Goal: Information Seeking & Learning: Learn about a topic

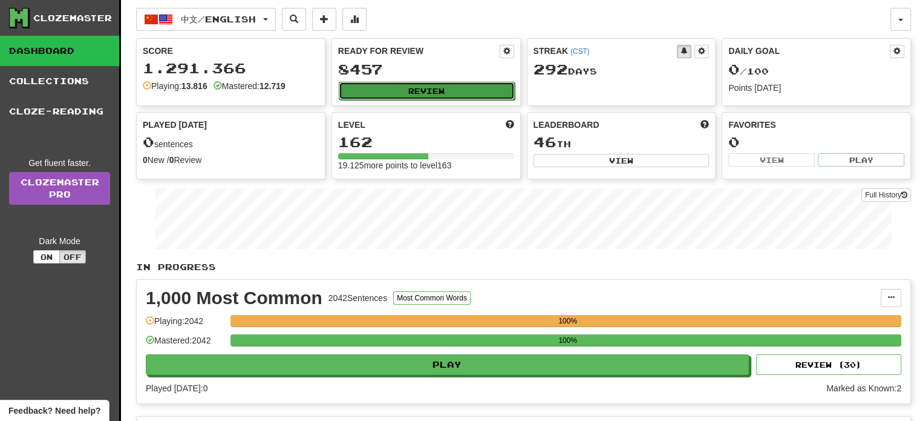
click at [372, 95] on button "Review" at bounding box center [427, 91] width 176 height 18
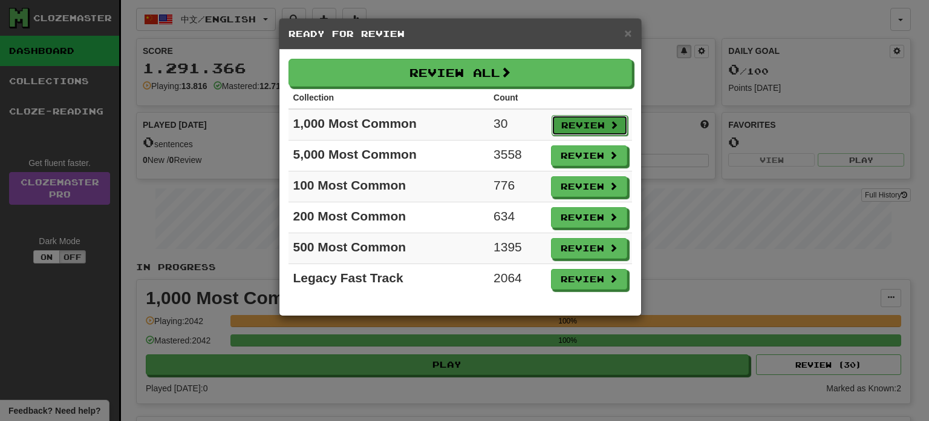
click at [586, 123] on button "Review" at bounding box center [590, 125] width 76 height 21
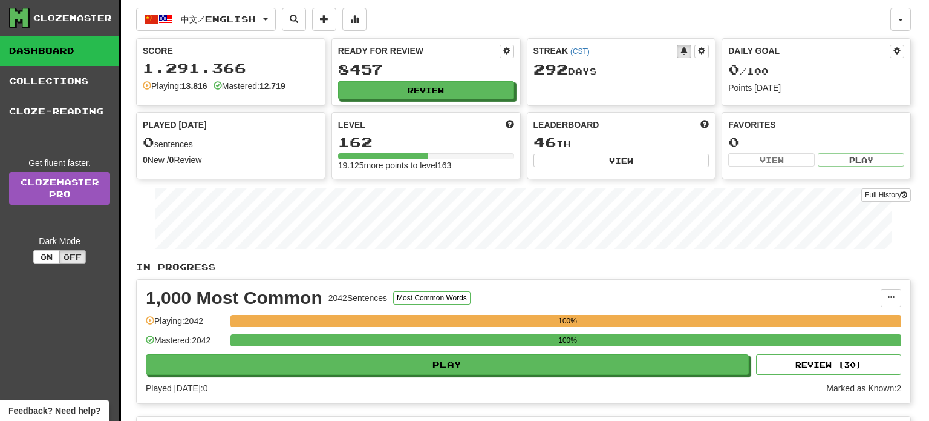
select select "**"
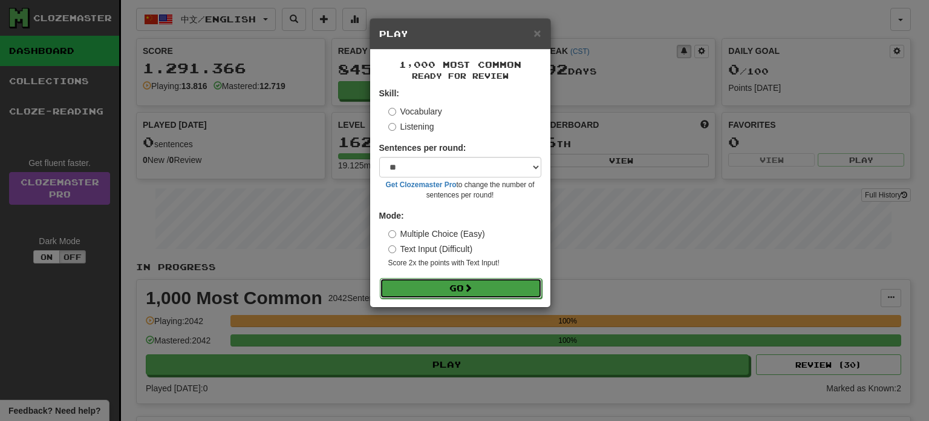
click at [428, 285] on button "Go" at bounding box center [461, 288] width 162 height 21
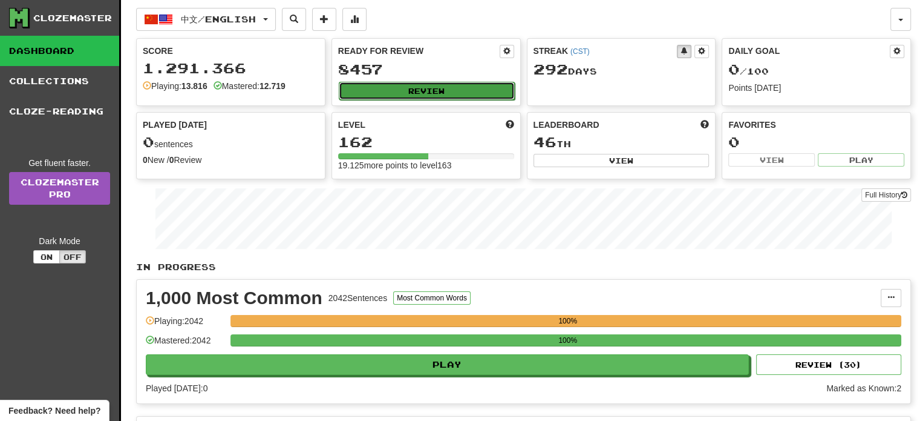
click at [404, 87] on button "Review" at bounding box center [427, 91] width 176 height 18
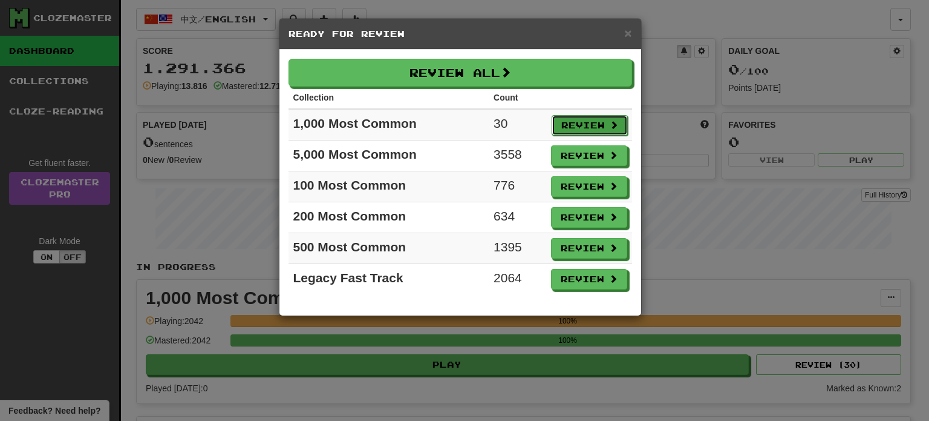
click at [581, 120] on button "Review" at bounding box center [590, 125] width 76 height 21
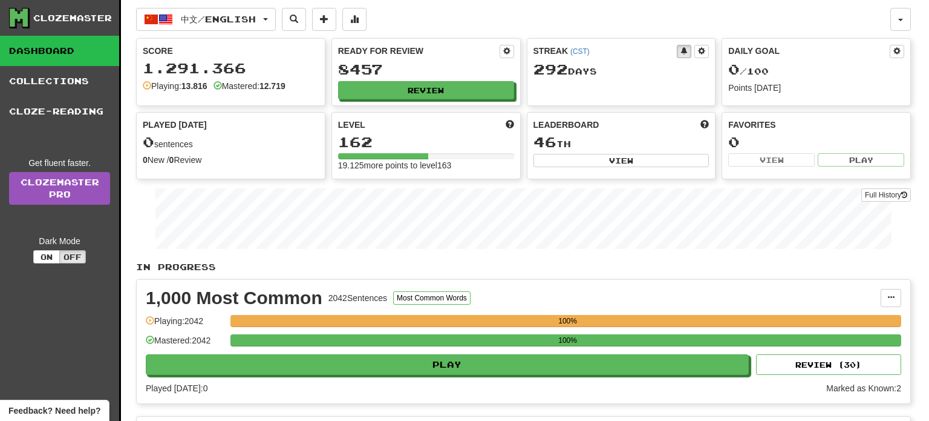
select select "**"
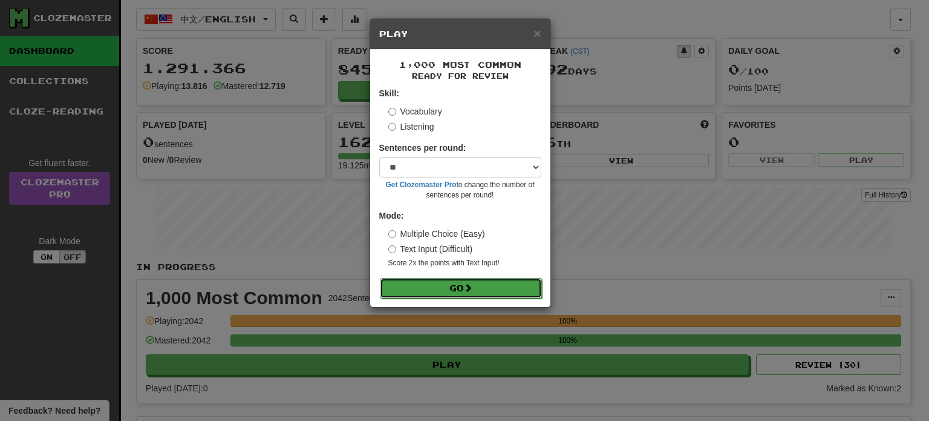
click at [443, 287] on button "Go" at bounding box center [461, 288] width 162 height 21
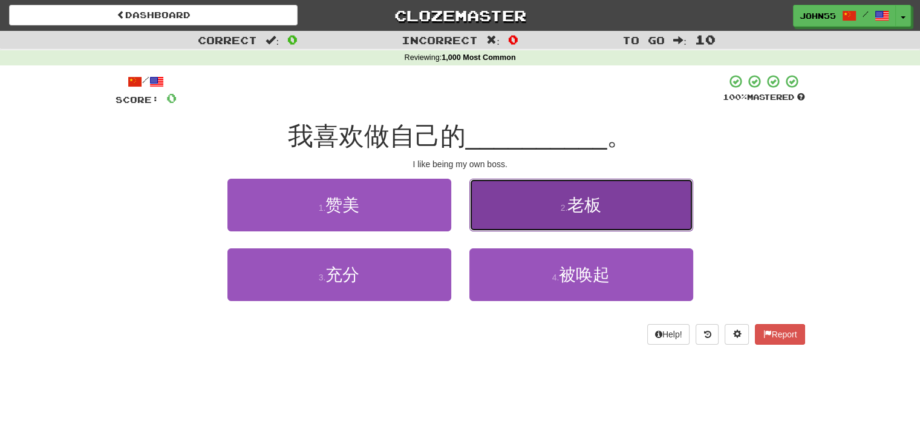
click at [538, 211] on button "2 . 老板" at bounding box center [582, 204] width 224 height 53
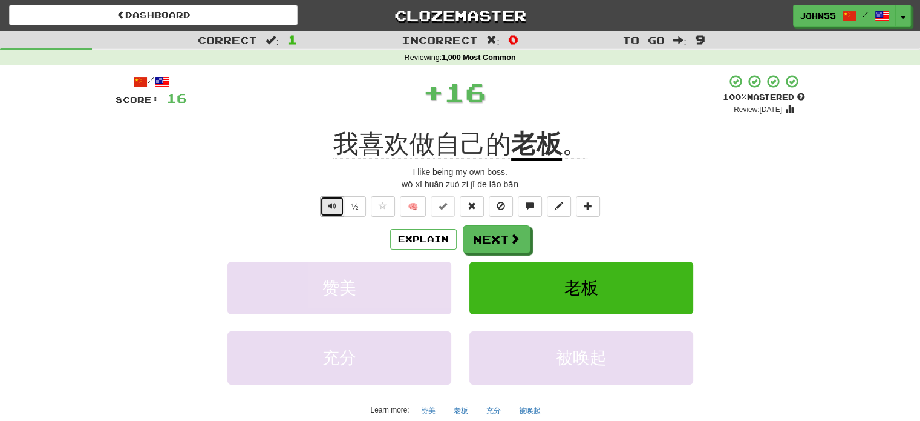
click at [333, 201] on span "Text-to-speech controls" at bounding box center [332, 205] width 8 height 8
click at [494, 237] on button "Next" at bounding box center [497, 240] width 68 height 28
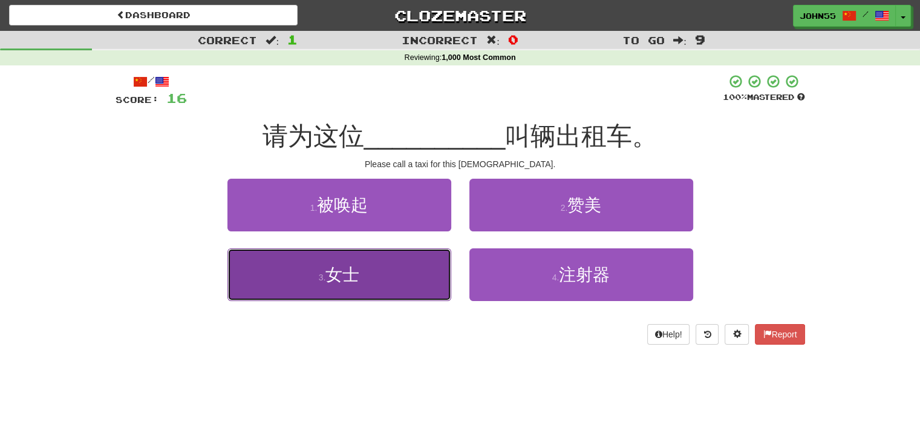
click at [322, 273] on small "3 ." at bounding box center [322, 277] width 7 height 10
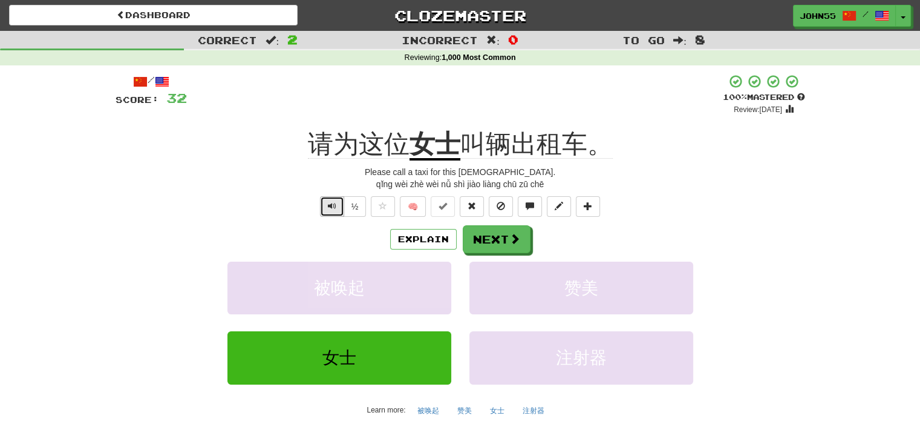
click at [333, 209] on span "Text-to-speech controls" at bounding box center [332, 205] width 8 height 8
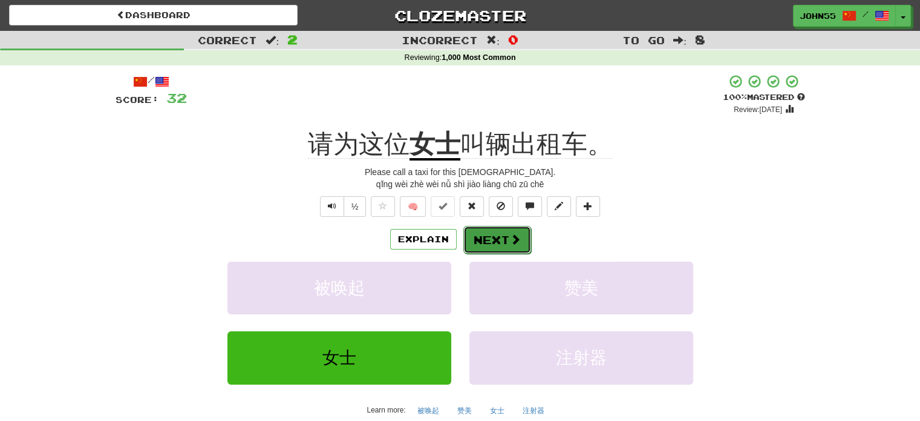
click at [486, 240] on button "Next" at bounding box center [497, 240] width 68 height 28
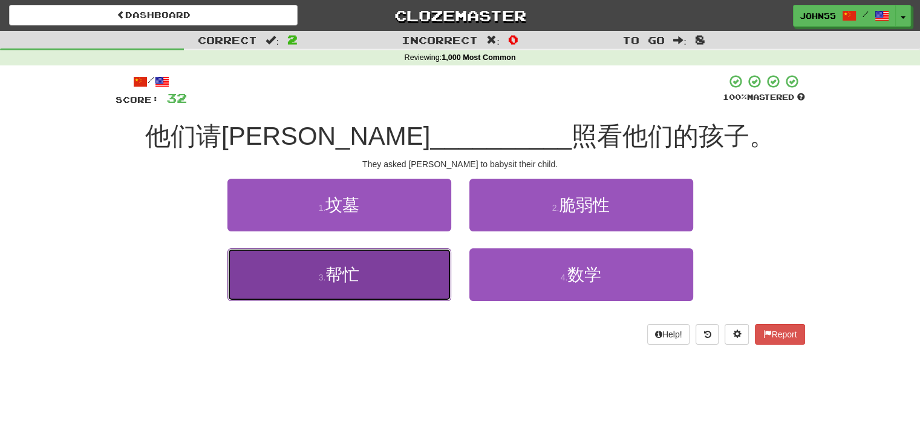
click at [290, 268] on button "3 . 帮忙" at bounding box center [340, 274] width 224 height 53
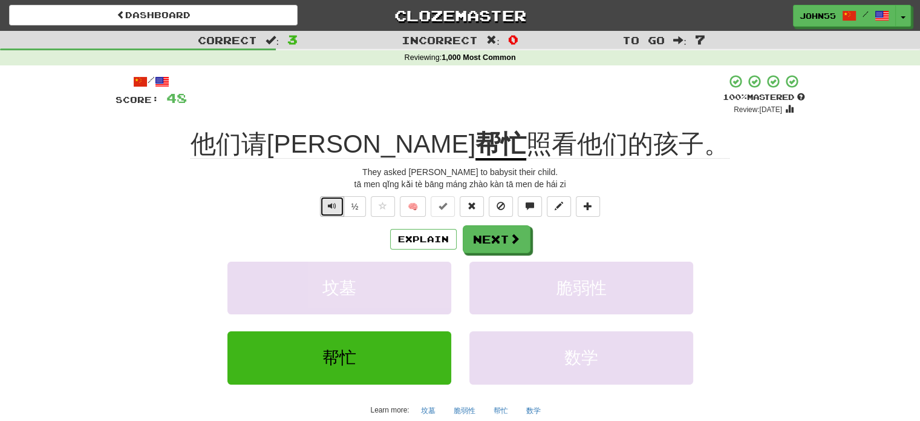
click at [336, 203] on button "Text-to-speech controls" at bounding box center [332, 206] width 24 height 21
click at [501, 229] on button "Next" at bounding box center [497, 240] width 68 height 28
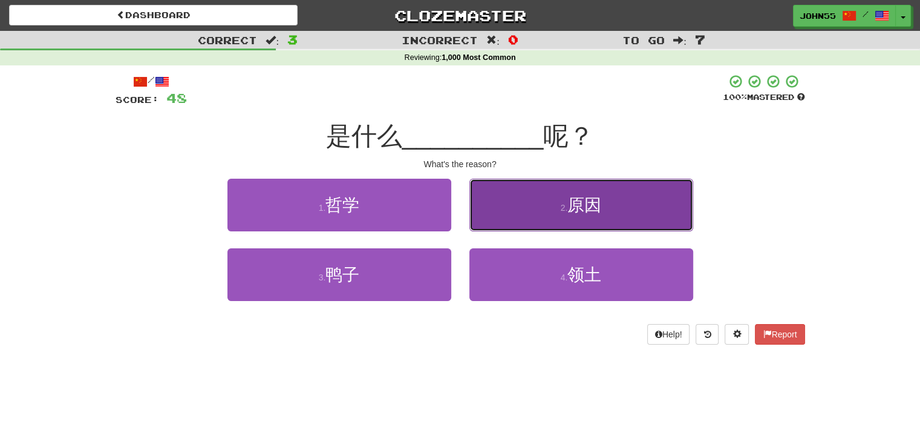
click at [557, 201] on button "2 . 原因" at bounding box center [582, 204] width 224 height 53
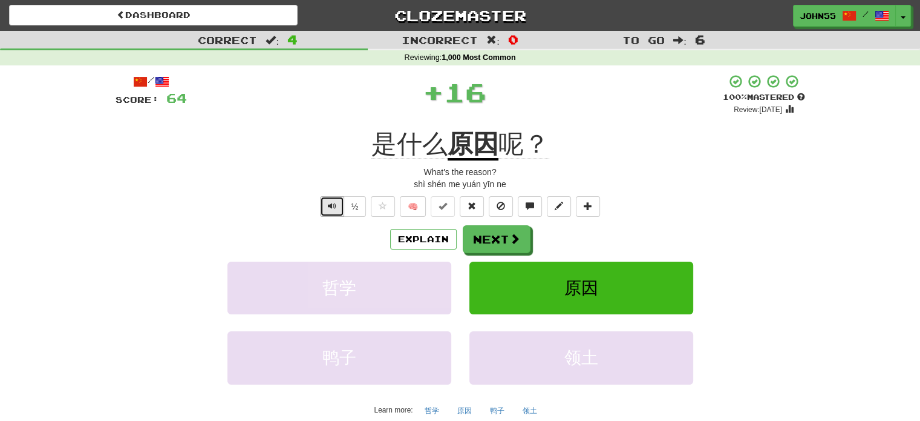
click at [333, 201] on span "Text-to-speech controls" at bounding box center [332, 205] width 8 height 8
click at [490, 237] on button "Next" at bounding box center [497, 240] width 68 height 28
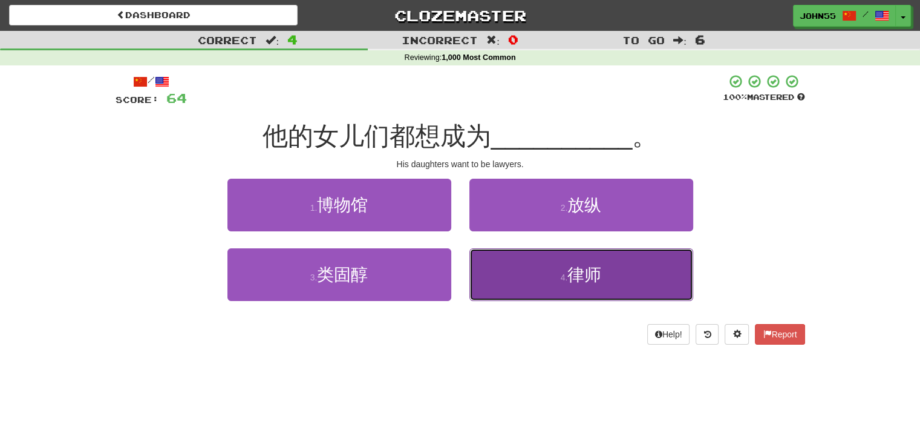
click at [531, 260] on button "4 . 律师" at bounding box center [582, 274] width 224 height 53
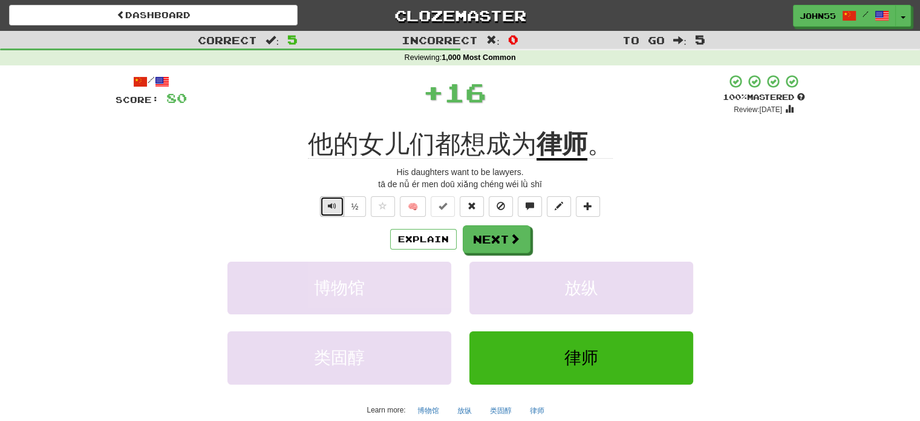
click at [333, 201] on span "Text-to-speech controls" at bounding box center [332, 205] width 8 height 8
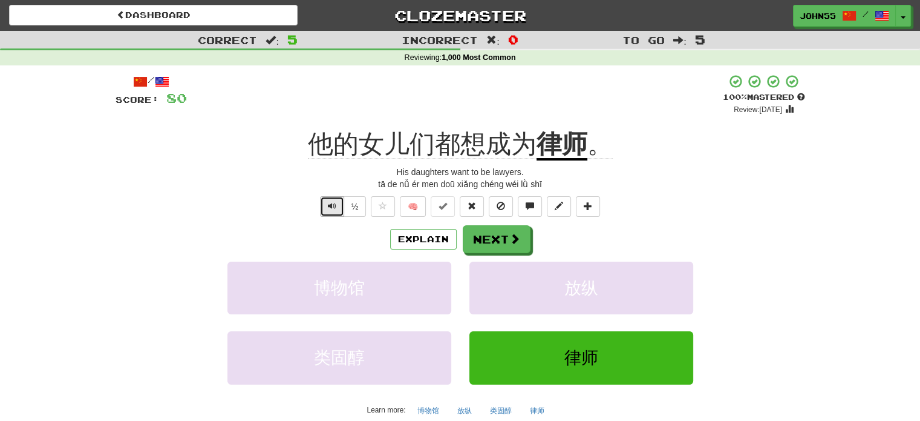
click at [333, 201] on span "Text-to-speech controls" at bounding box center [332, 205] width 8 height 8
click at [491, 243] on button "Next" at bounding box center [497, 240] width 68 height 28
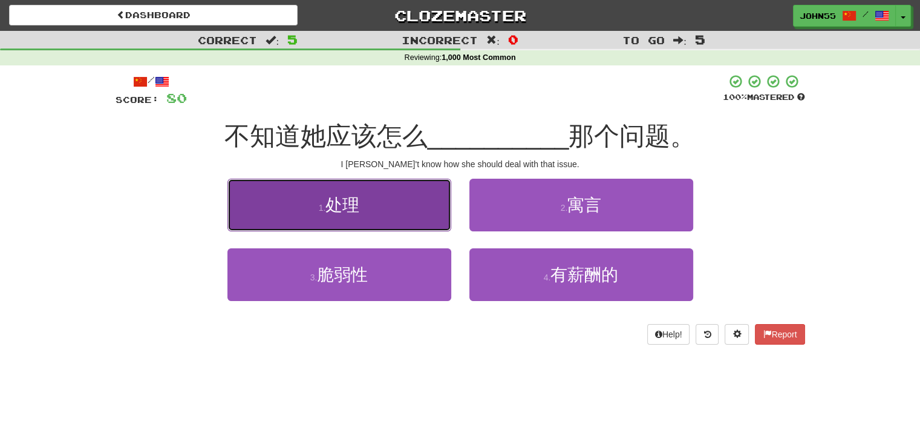
click at [378, 201] on button "1 . 处理" at bounding box center [340, 204] width 224 height 53
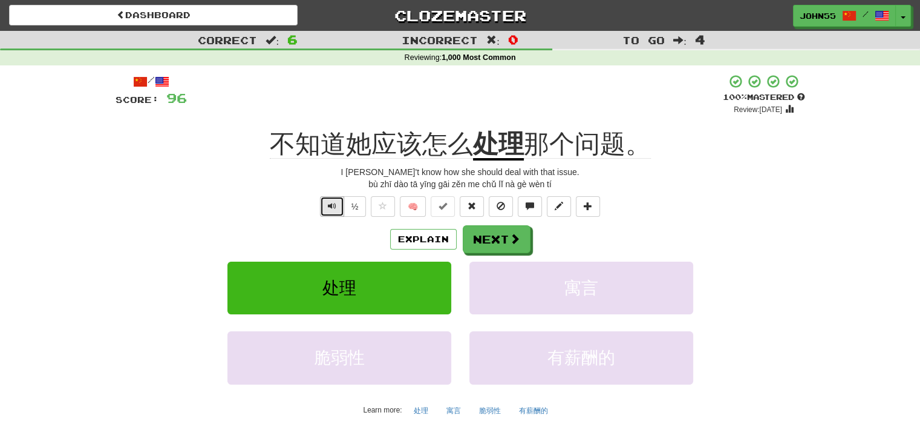
click at [332, 210] on span "Text-to-speech controls" at bounding box center [332, 205] width 8 height 8
click at [494, 238] on button "Next" at bounding box center [497, 240] width 68 height 28
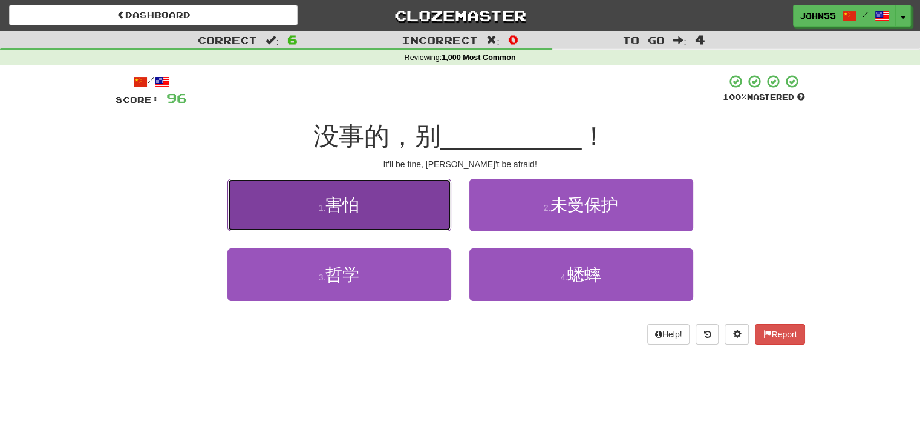
click at [353, 191] on button "1 . 害怕" at bounding box center [340, 204] width 224 height 53
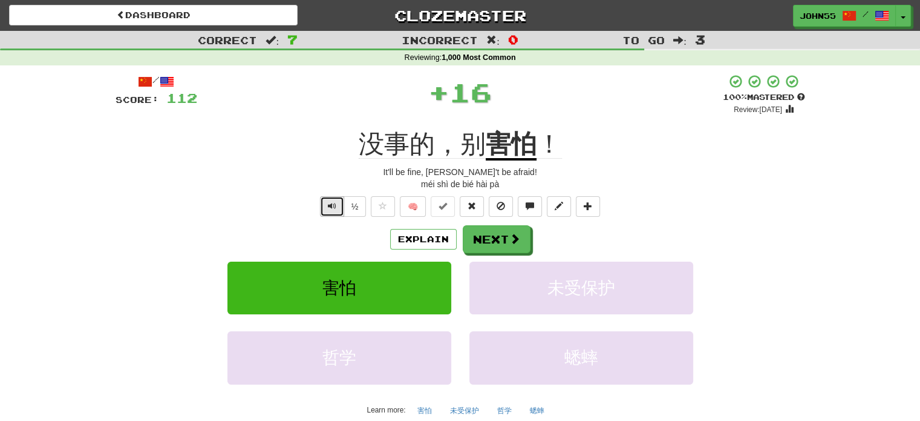
click at [328, 203] on span "Text-to-speech controls" at bounding box center [332, 205] width 8 height 8
click at [491, 239] on button "Next" at bounding box center [497, 240] width 68 height 28
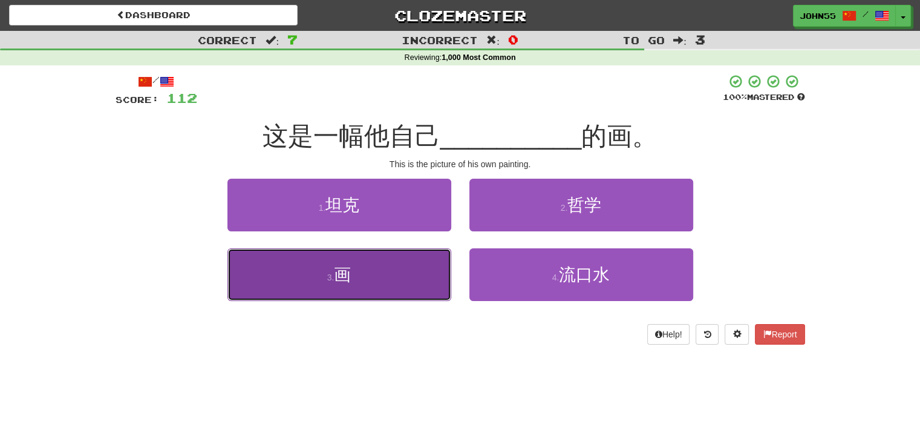
click at [315, 276] on button "3 . 画" at bounding box center [340, 274] width 224 height 53
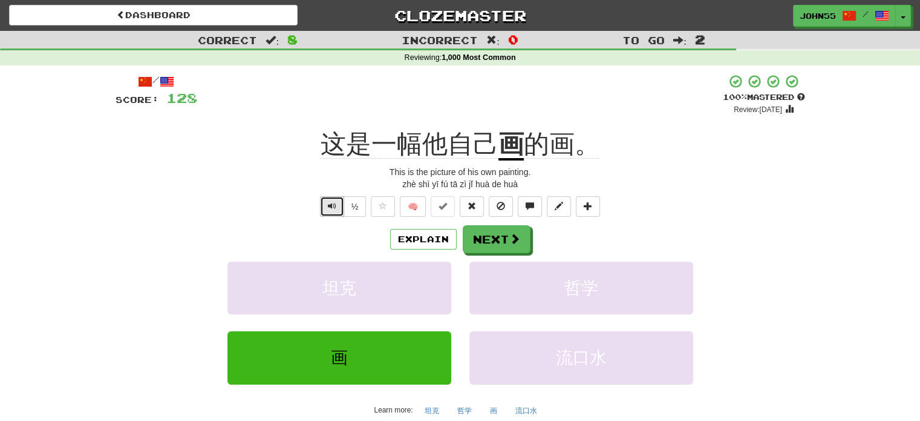
click at [332, 204] on span "Text-to-speech controls" at bounding box center [332, 205] width 8 height 8
click at [474, 232] on button "Next" at bounding box center [497, 240] width 68 height 28
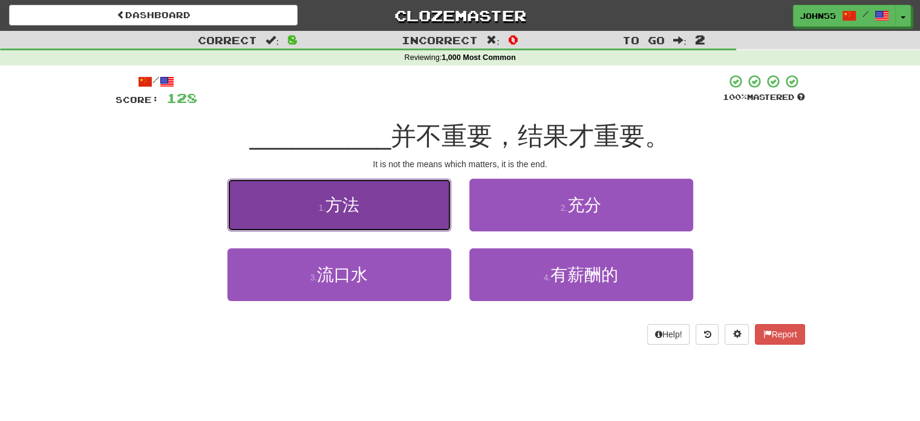
click at [309, 205] on button "1 . 方法" at bounding box center [340, 204] width 224 height 53
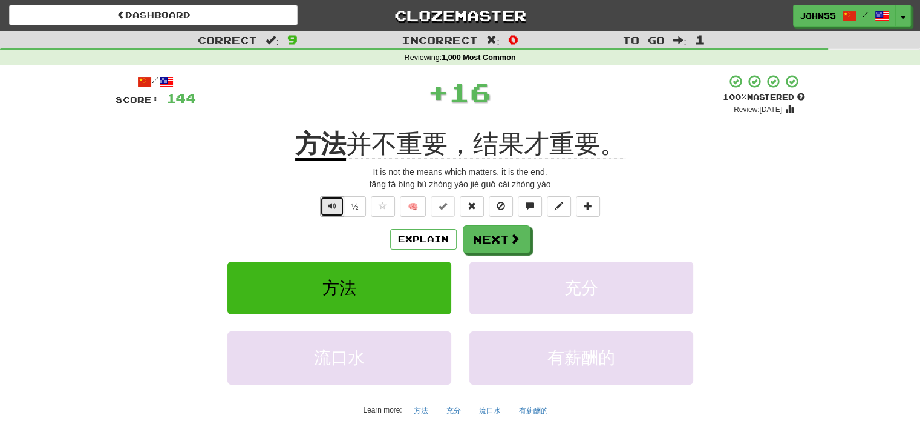
click at [334, 209] on span "Text-to-speech controls" at bounding box center [332, 205] width 8 height 8
click at [489, 243] on button "Next" at bounding box center [497, 240] width 68 height 28
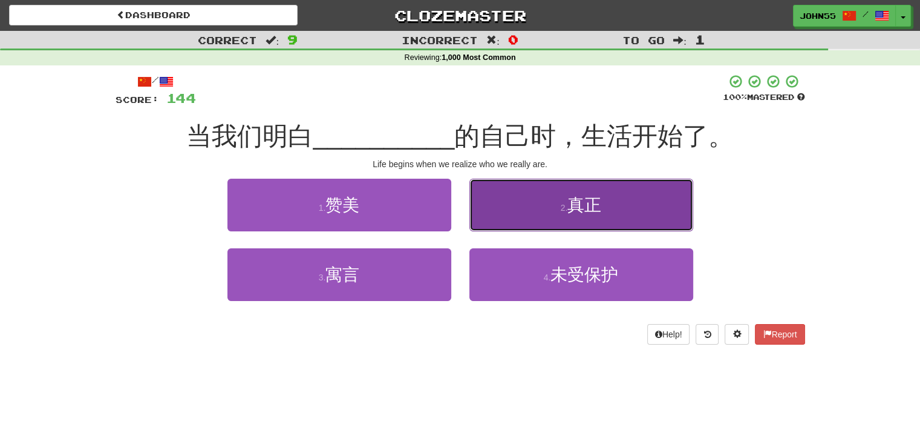
click at [583, 200] on span "真正" at bounding box center [585, 204] width 34 height 19
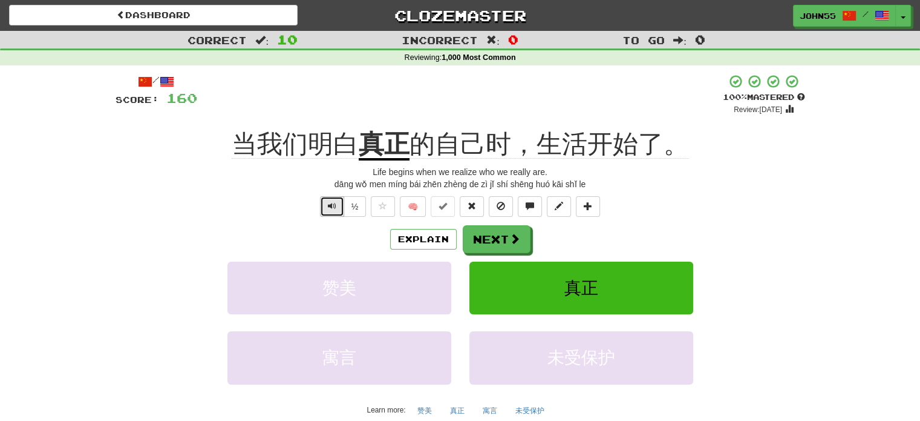
click at [330, 206] on span "Text-to-speech controls" at bounding box center [332, 205] width 8 height 8
click at [506, 244] on button "Next" at bounding box center [497, 240] width 68 height 28
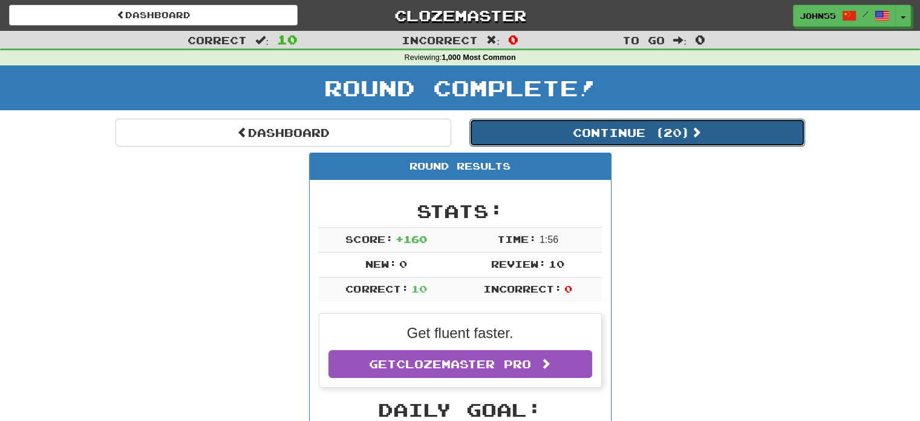
click at [561, 131] on button "Continue ( 20 )" at bounding box center [638, 133] width 336 height 28
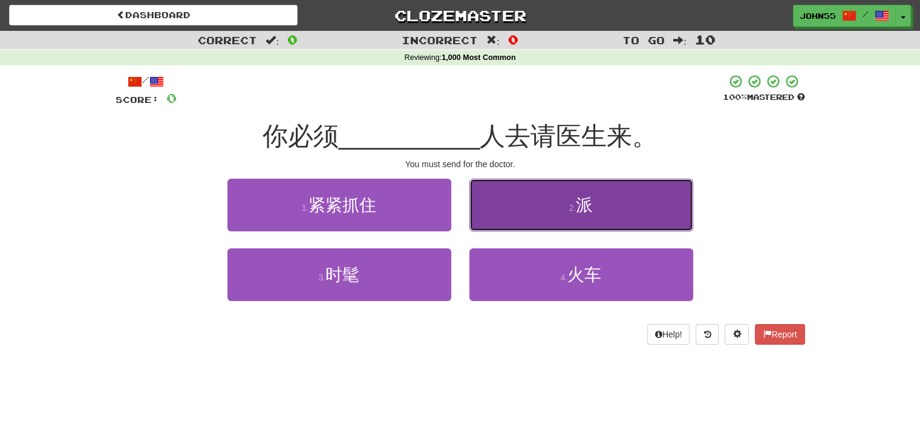
click at [526, 191] on button "2 . 派" at bounding box center [582, 204] width 224 height 53
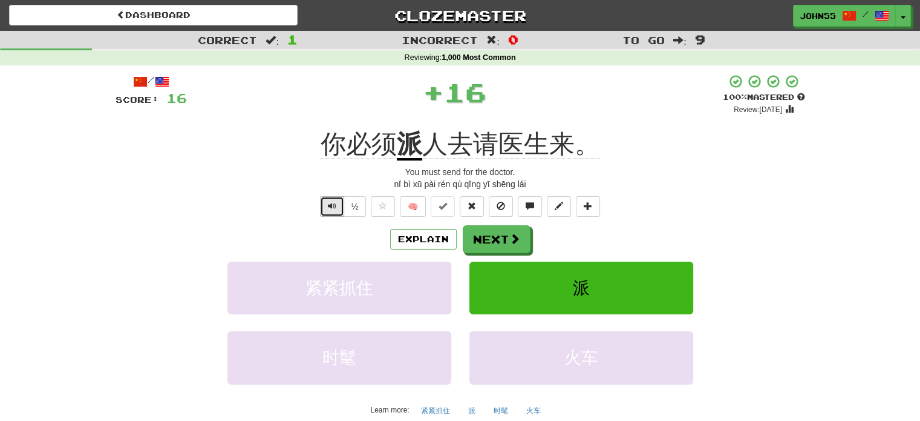
click at [333, 211] on button "Text-to-speech controls" at bounding box center [332, 206] width 24 height 21
click at [496, 238] on button "Next" at bounding box center [497, 240] width 68 height 28
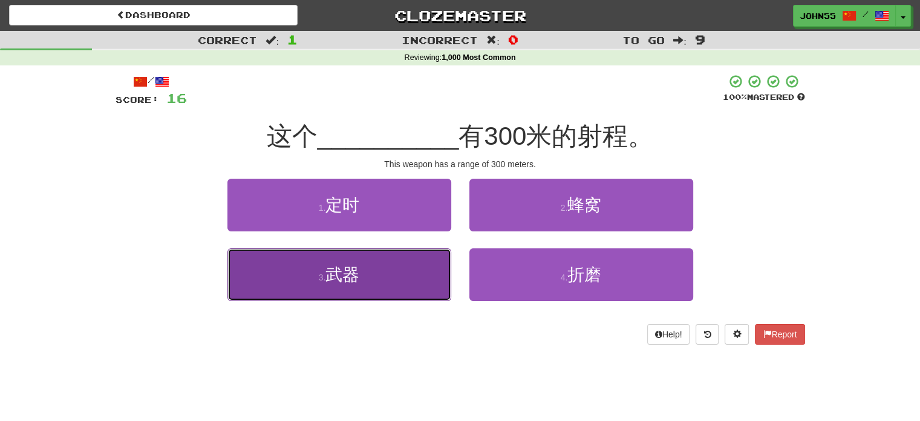
click at [345, 272] on span "武器" at bounding box center [343, 274] width 34 height 19
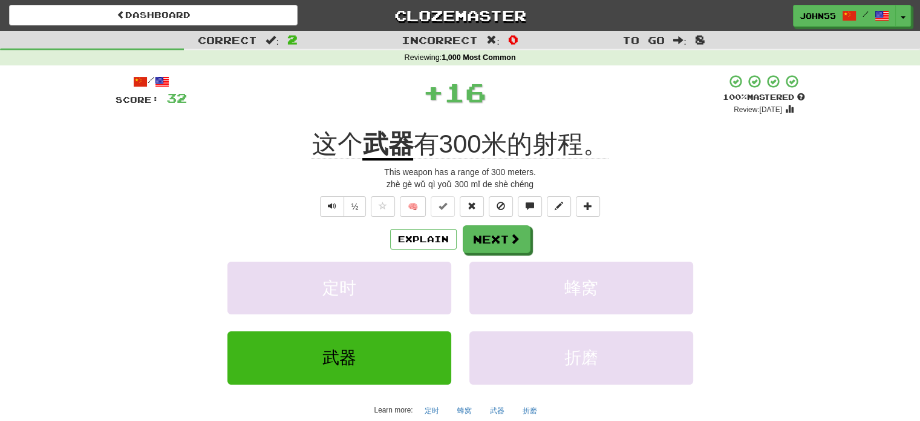
click at [264, 172] on div "This weapon has a range of 300 meters." at bounding box center [461, 172] width 690 height 12
click at [335, 203] on span "Text-to-speech controls" at bounding box center [332, 205] width 8 height 8
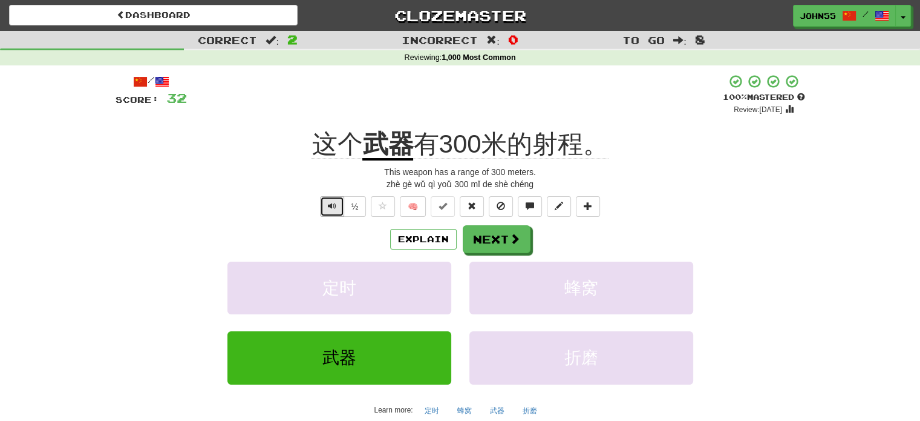
click at [335, 203] on span "Text-to-speech controls" at bounding box center [332, 205] width 8 height 8
click at [332, 202] on span "Text-to-speech controls" at bounding box center [332, 205] width 8 height 8
click at [505, 238] on button "Next" at bounding box center [497, 240] width 68 height 28
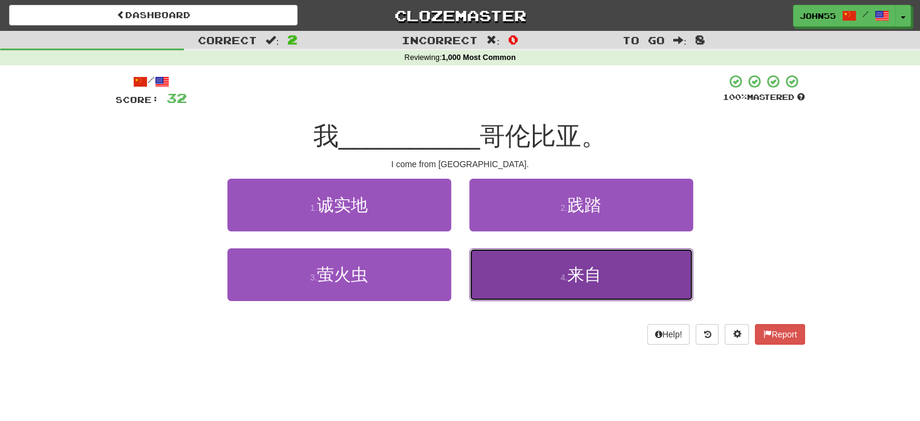
click at [531, 292] on button "4 . 来自" at bounding box center [582, 274] width 224 height 53
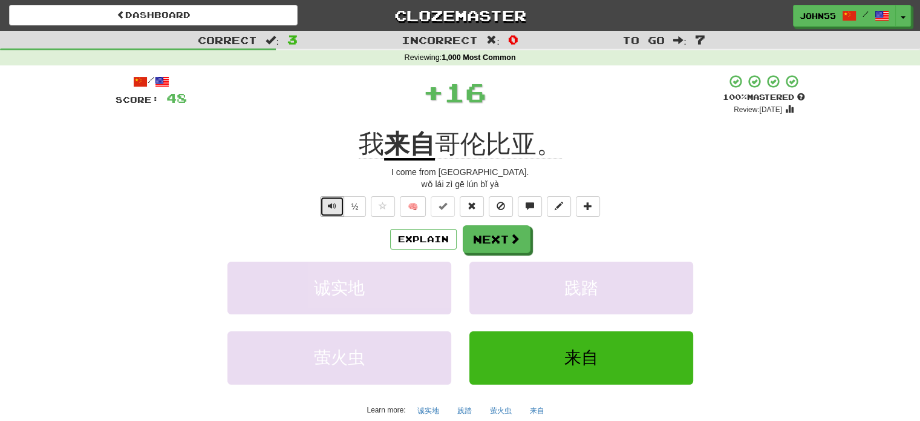
click at [334, 206] on span "Text-to-speech controls" at bounding box center [332, 205] width 8 height 8
click at [496, 237] on button "Next" at bounding box center [497, 240] width 68 height 28
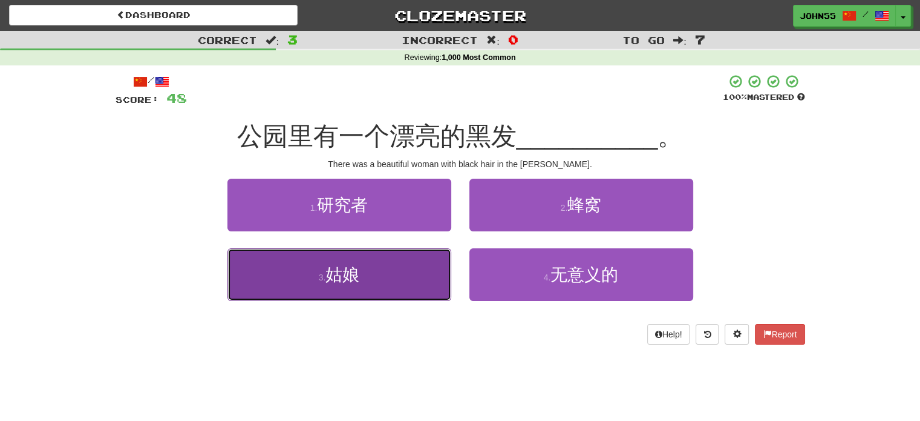
click at [332, 265] on span "姑娘" at bounding box center [343, 274] width 34 height 19
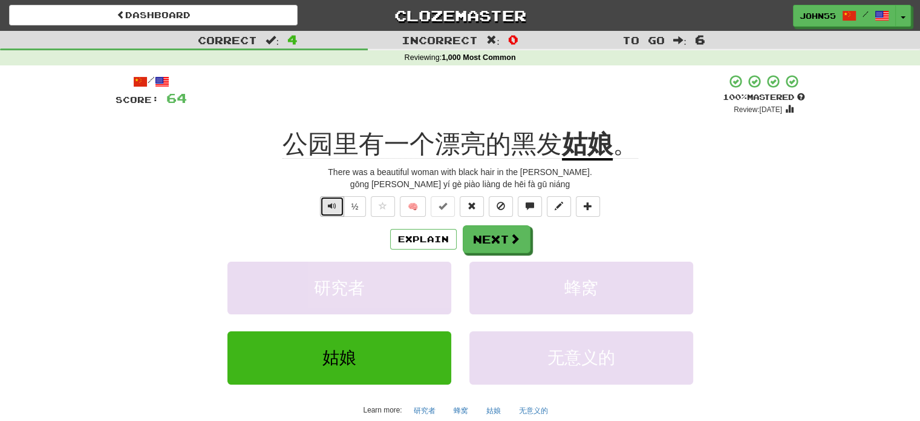
click at [333, 206] on span "Text-to-speech controls" at bounding box center [332, 205] width 8 height 8
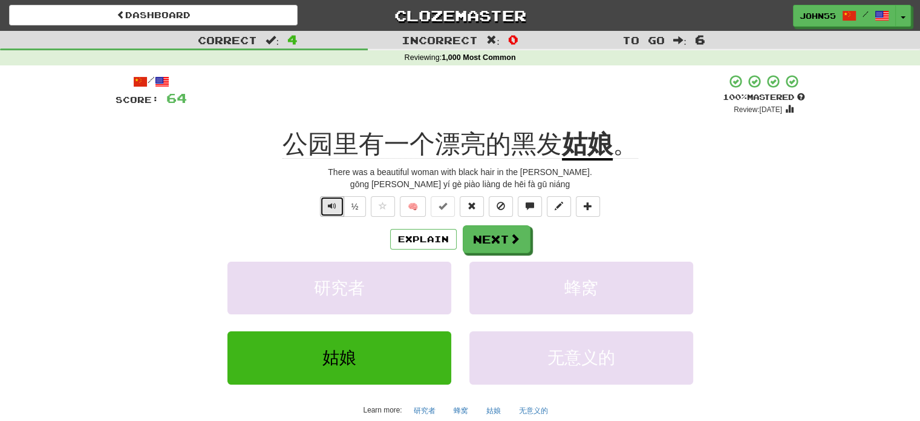
click at [333, 206] on span "Text-to-speech controls" at bounding box center [332, 205] width 8 height 8
click at [329, 208] on span "Text-to-speech controls" at bounding box center [332, 205] width 8 height 8
click at [497, 245] on button "Next" at bounding box center [497, 240] width 68 height 28
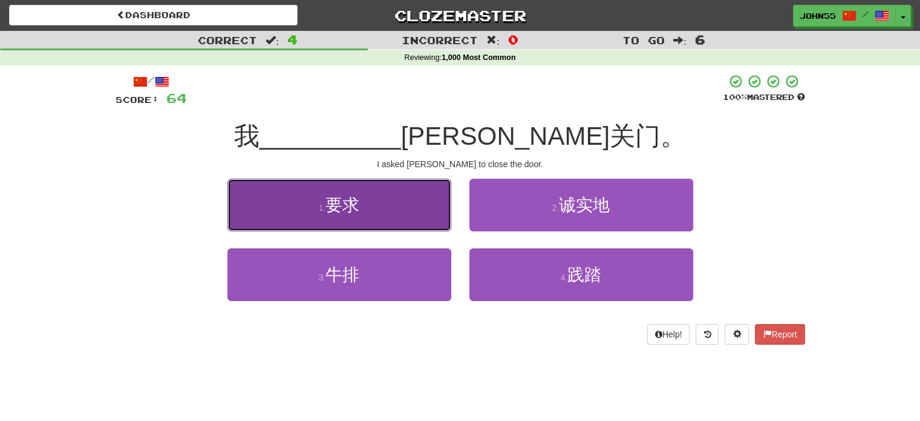
click at [316, 198] on button "1 . 要求" at bounding box center [340, 204] width 224 height 53
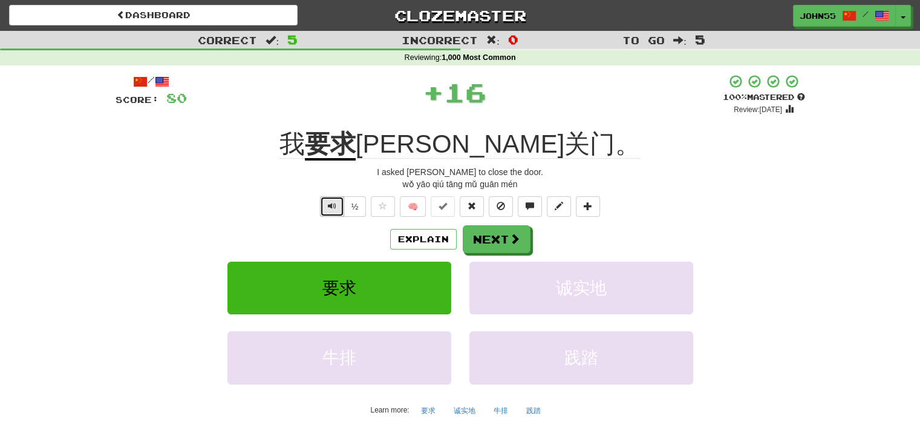
click at [332, 206] on span "Text-to-speech controls" at bounding box center [332, 205] width 8 height 8
click at [498, 242] on button "Next" at bounding box center [497, 240] width 68 height 28
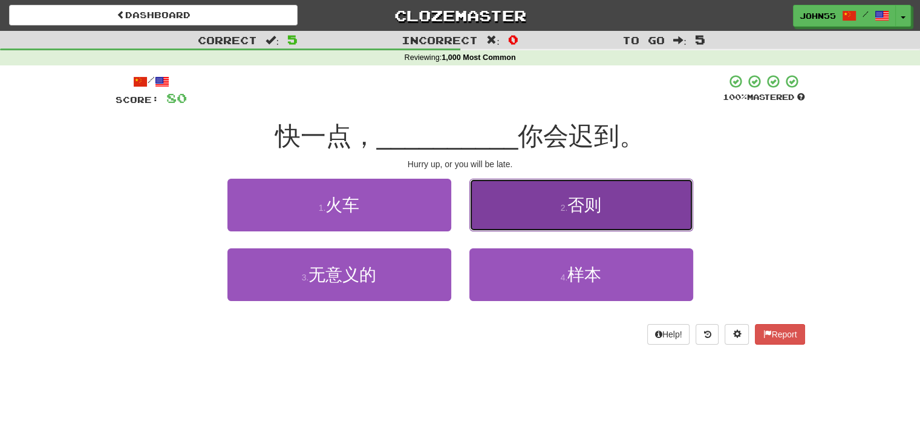
click at [568, 220] on button "2 . 否则" at bounding box center [582, 204] width 224 height 53
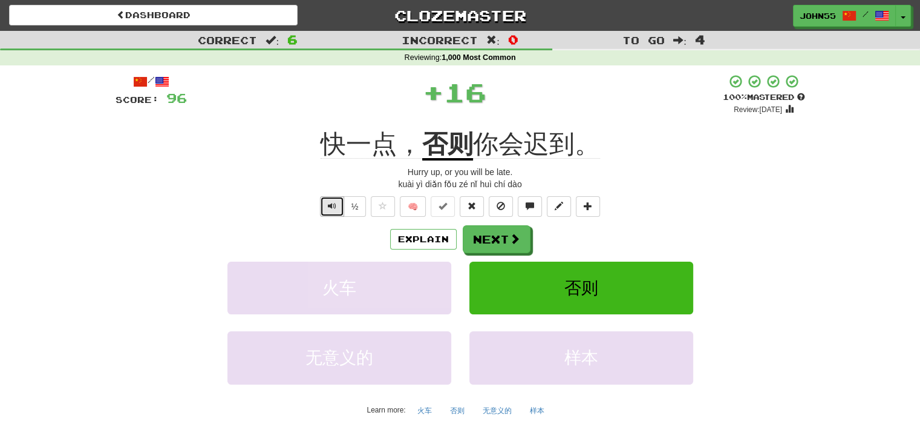
click at [330, 203] on span "Text-to-speech controls" at bounding box center [332, 205] width 8 height 8
click at [506, 243] on button "Next" at bounding box center [497, 240] width 68 height 28
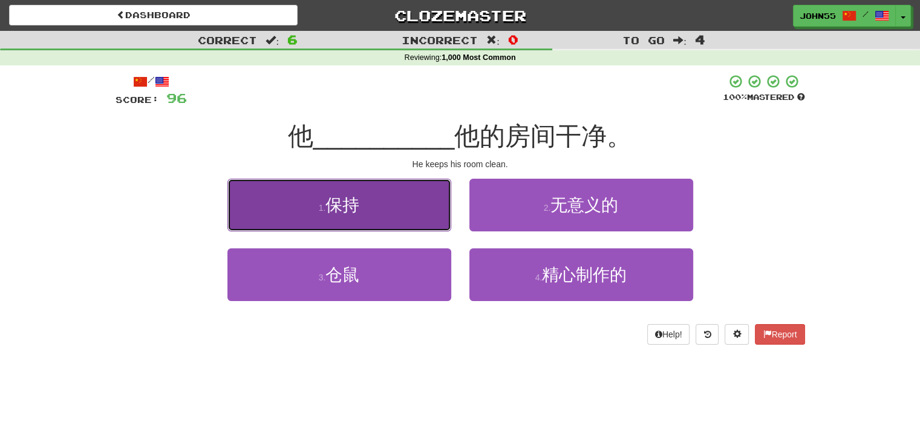
click at [363, 217] on button "1 . 保持" at bounding box center [340, 204] width 224 height 53
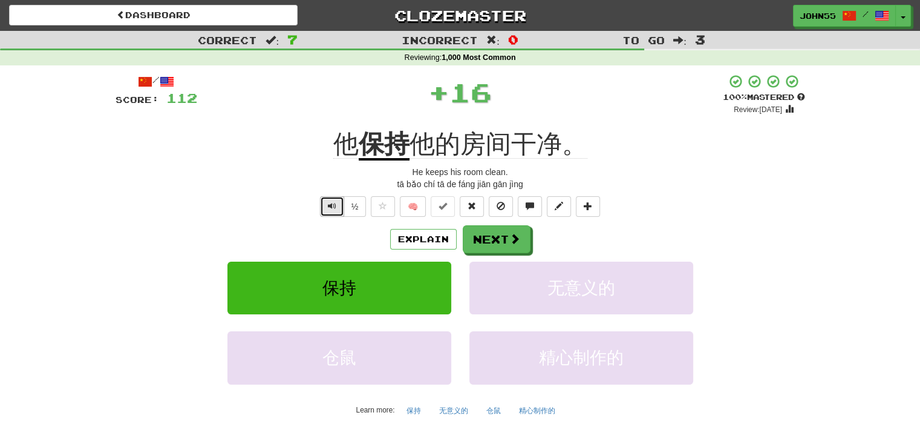
click at [332, 210] on span "Text-to-speech controls" at bounding box center [332, 205] width 8 height 8
click at [491, 234] on button "Next" at bounding box center [497, 240] width 68 height 28
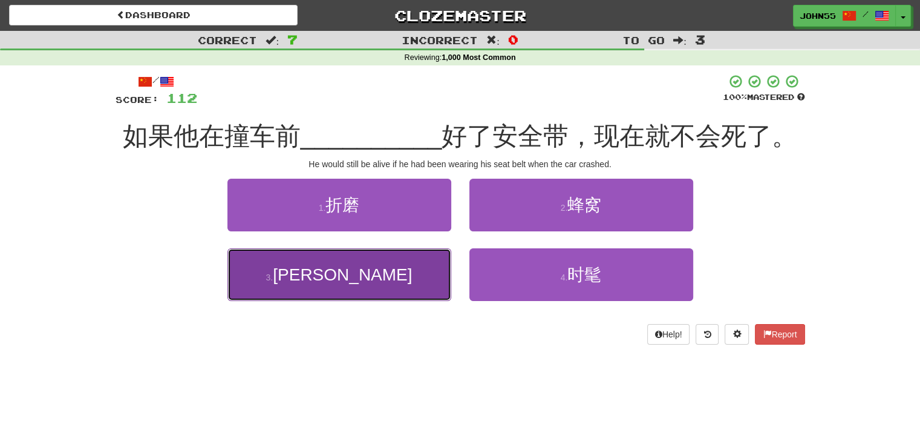
click at [381, 284] on button "3 . 戴" at bounding box center [340, 274] width 224 height 53
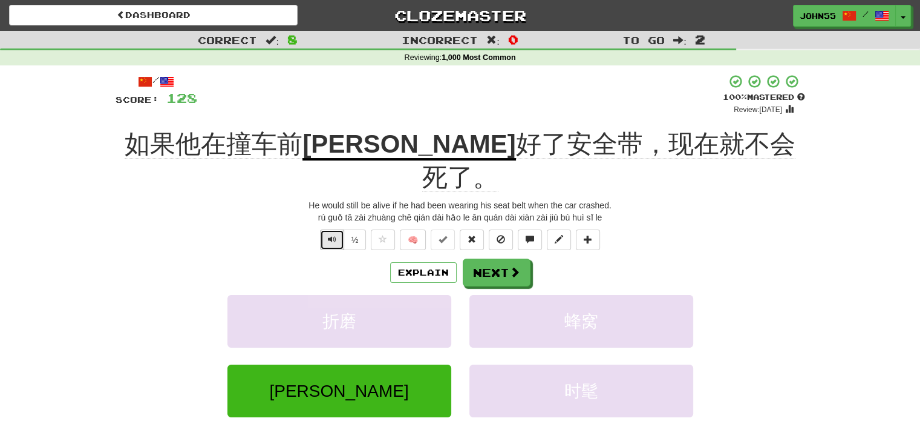
click at [341, 229] on button "Text-to-speech controls" at bounding box center [332, 239] width 24 height 21
click at [494, 259] on button "Next" at bounding box center [497, 273] width 68 height 28
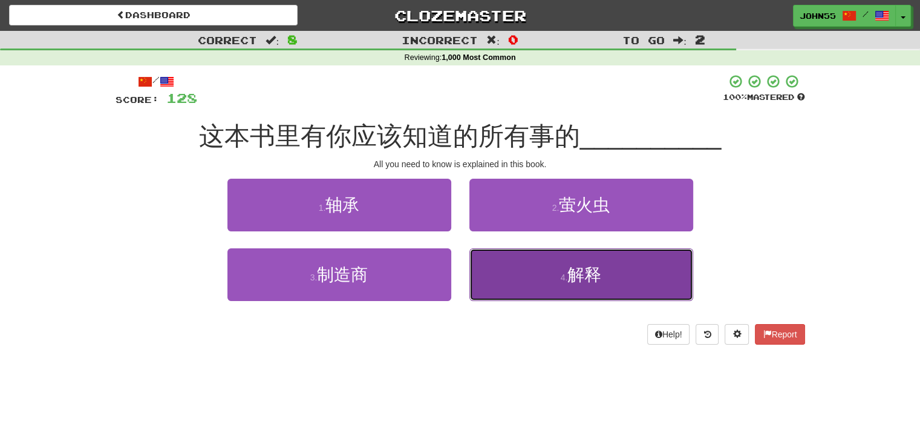
click at [541, 270] on button "4 . 解释" at bounding box center [582, 274] width 224 height 53
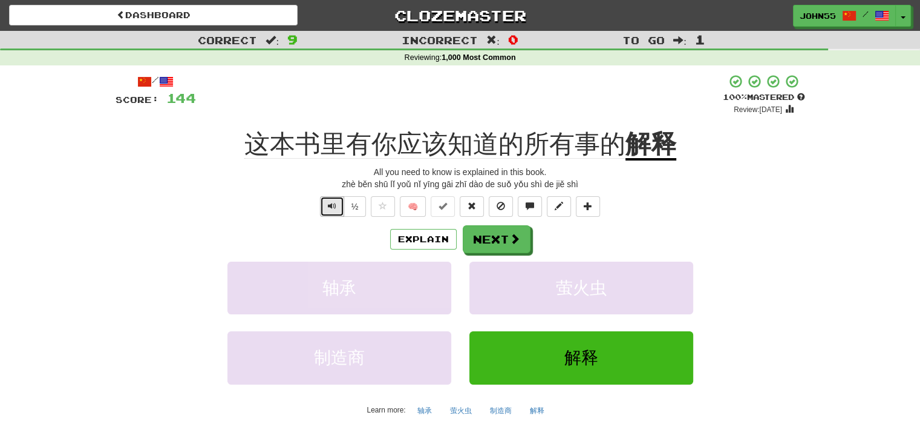
click at [332, 208] on span "Text-to-speech controls" at bounding box center [332, 205] width 8 height 8
click at [495, 243] on button "Next" at bounding box center [497, 240] width 68 height 28
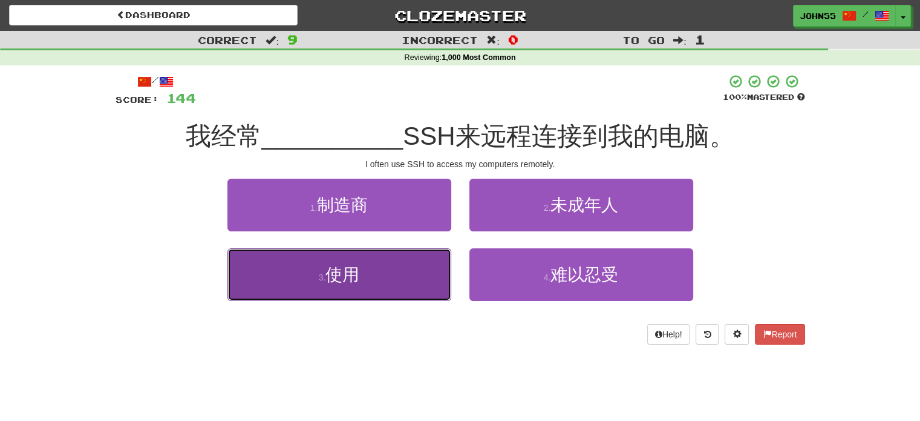
click at [399, 290] on button "3 . 使用" at bounding box center [340, 274] width 224 height 53
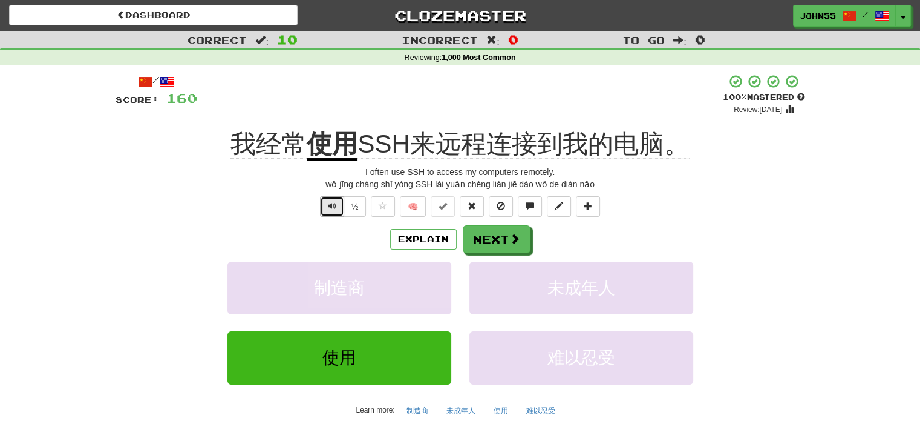
click at [332, 208] on span "Text-to-speech controls" at bounding box center [332, 205] width 8 height 8
click at [486, 241] on button "Next" at bounding box center [497, 240] width 68 height 28
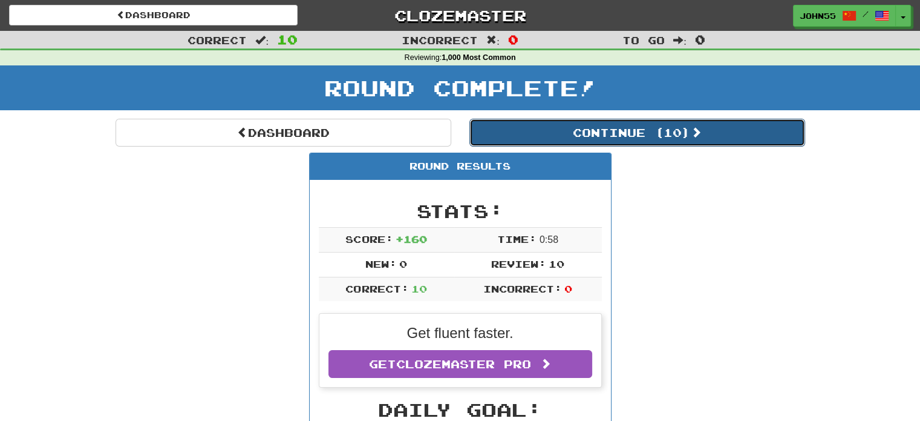
click at [604, 140] on button "Continue ( 10 )" at bounding box center [638, 133] width 336 height 28
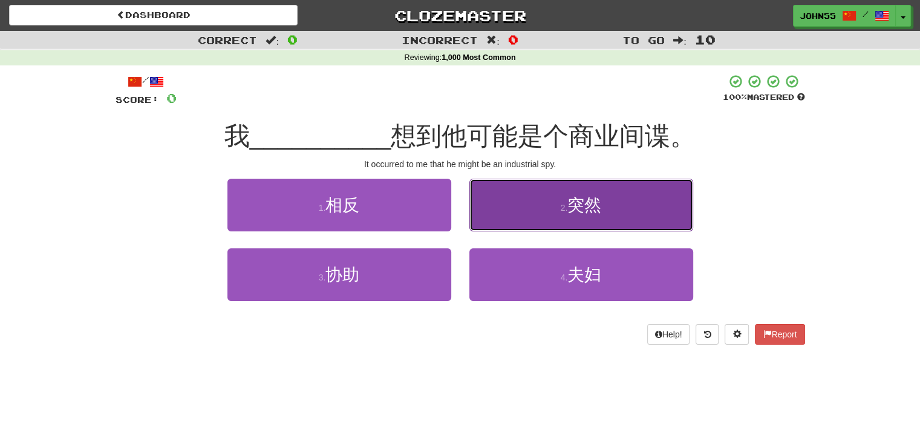
click at [607, 215] on button "2 . 突然" at bounding box center [582, 204] width 224 height 53
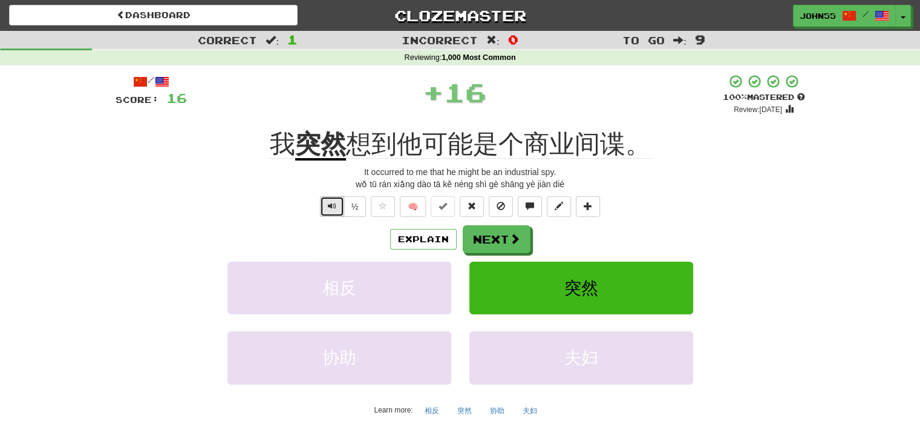
click at [332, 208] on span "Text-to-speech controls" at bounding box center [332, 205] width 8 height 8
click at [331, 204] on span "Text-to-speech controls" at bounding box center [332, 205] width 8 height 8
click at [332, 205] on span "Text-to-speech controls" at bounding box center [332, 205] width 8 height 8
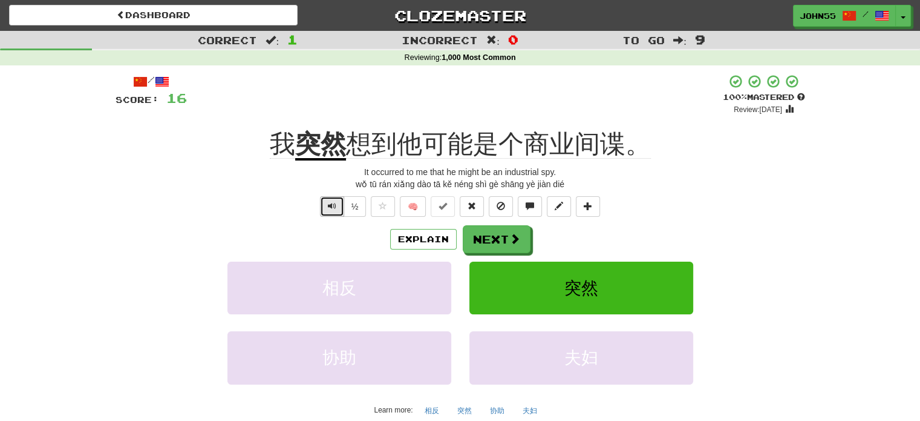
click at [332, 205] on span "Text-to-speech controls" at bounding box center [332, 205] width 8 height 8
click at [518, 239] on span at bounding box center [515, 239] width 11 height 11
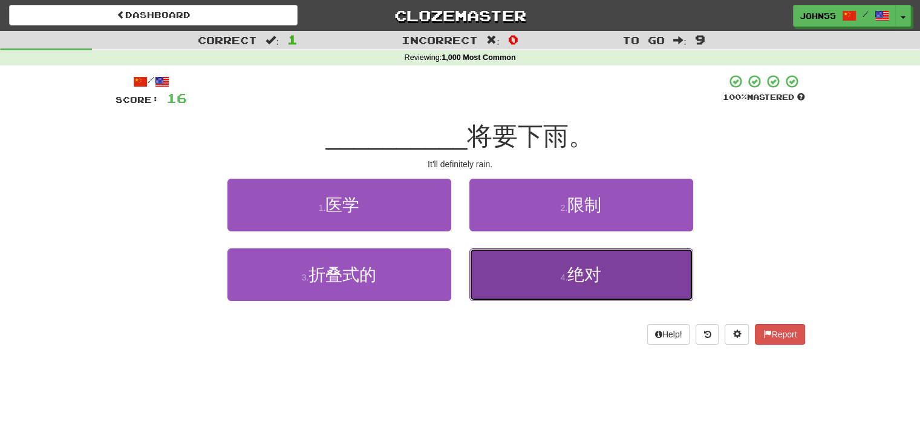
click at [542, 275] on button "4 . 绝对" at bounding box center [582, 274] width 224 height 53
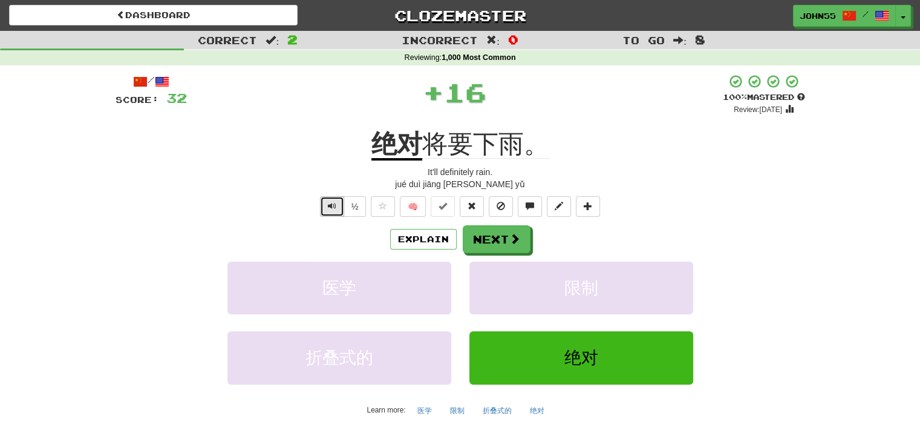
click at [330, 207] on span "Text-to-speech controls" at bounding box center [332, 205] width 8 height 8
click at [506, 241] on button "Next" at bounding box center [497, 240] width 68 height 28
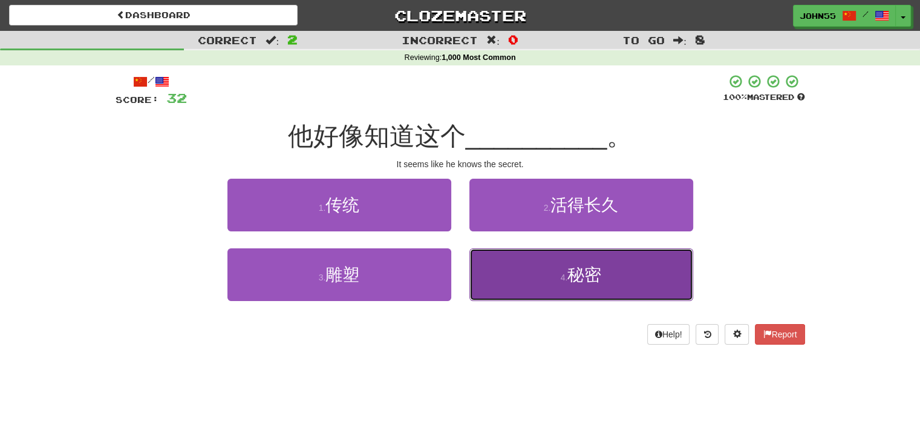
click at [525, 279] on button "4 . 秘密" at bounding box center [582, 274] width 224 height 53
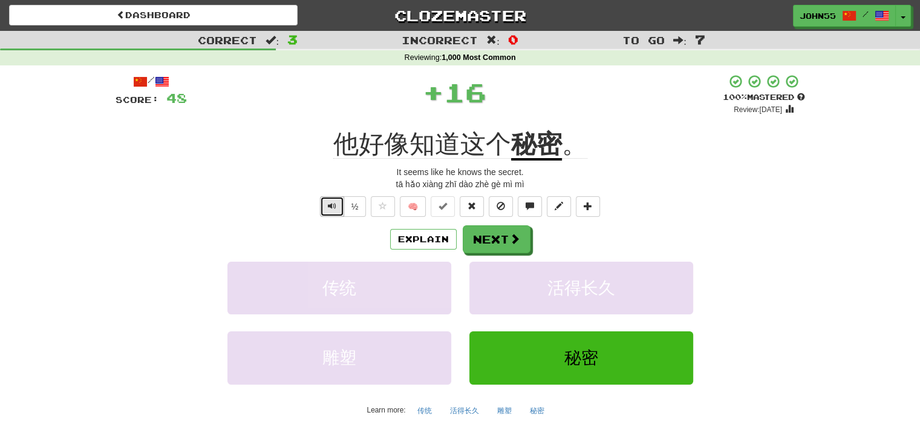
click at [333, 203] on span "Text-to-speech controls" at bounding box center [332, 205] width 8 height 8
click at [336, 201] on span "Text-to-speech controls" at bounding box center [332, 205] width 8 height 8
click at [514, 241] on span at bounding box center [515, 239] width 11 height 11
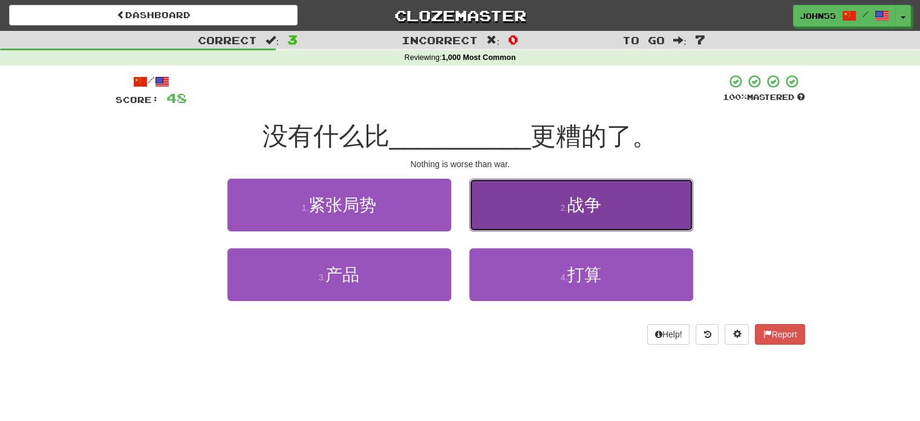
click at [560, 194] on button "2 . 战争" at bounding box center [582, 204] width 224 height 53
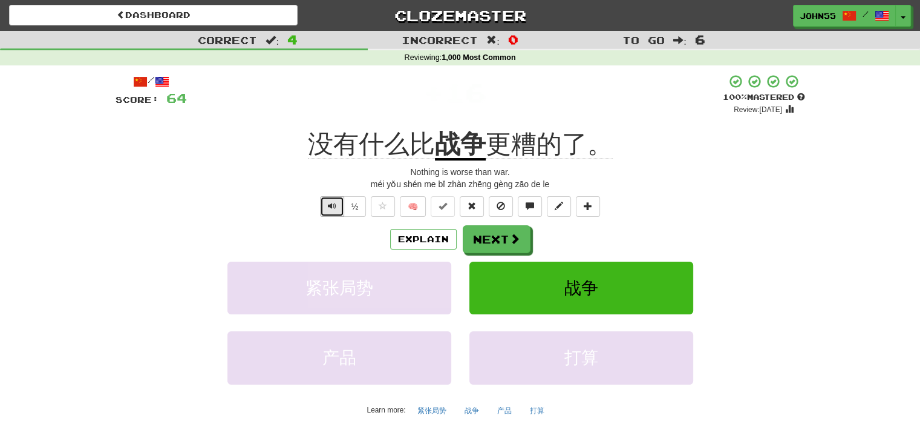
click at [332, 205] on span "Text-to-speech controls" at bounding box center [332, 205] width 8 height 8
click at [505, 239] on button "Next" at bounding box center [497, 240] width 68 height 28
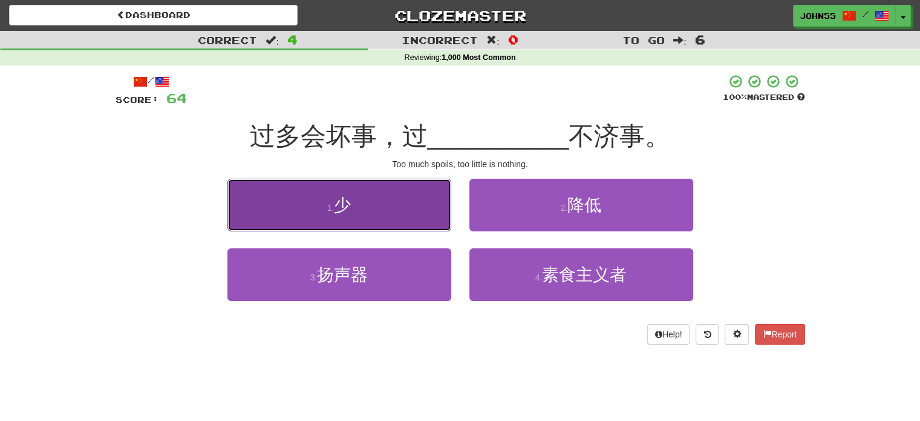
click at [373, 205] on button "1 . 少" at bounding box center [340, 204] width 224 height 53
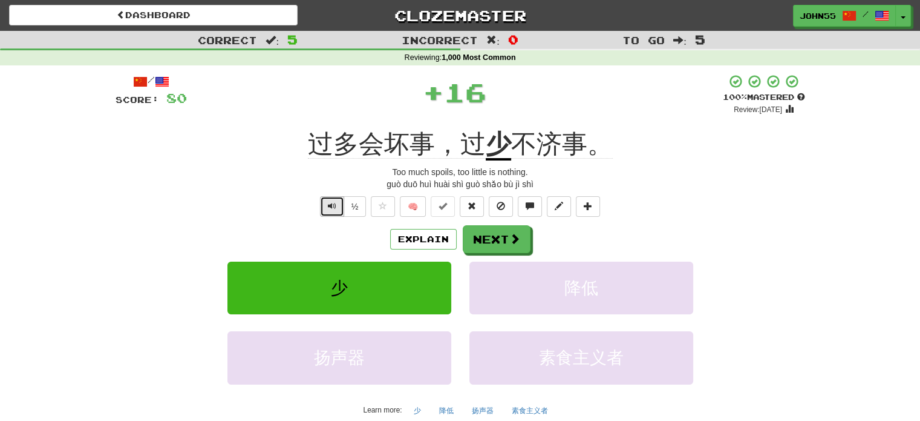
click at [329, 201] on span "Text-to-speech controls" at bounding box center [332, 205] width 8 height 8
click at [485, 241] on button "Next" at bounding box center [497, 240] width 68 height 28
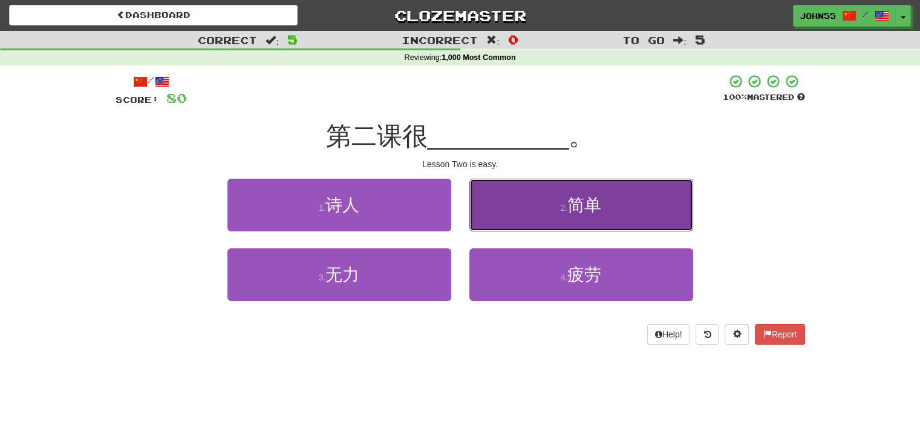
click at [574, 205] on span "简单" at bounding box center [585, 204] width 34 height 19
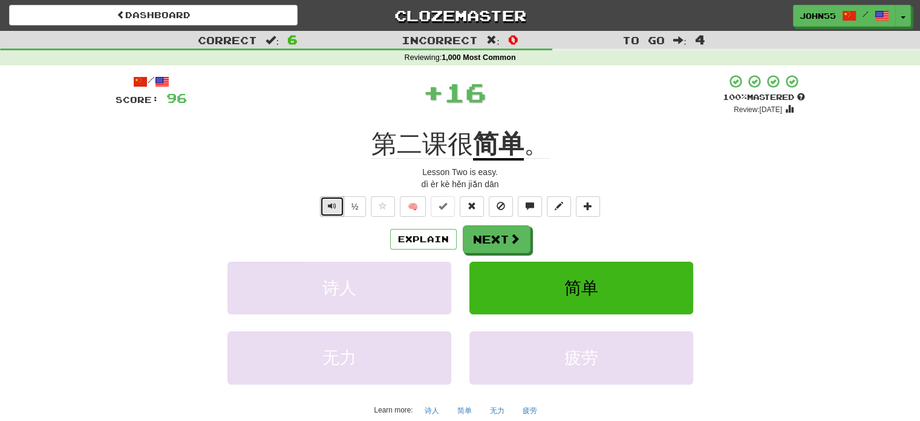
click at [329, 206] on span "Text-to-speech controls" at bounding box center [332, 205] width 8 height 8
click at [498, 231] on button "Next" at bounding box center [497, 240] width 68 height 28
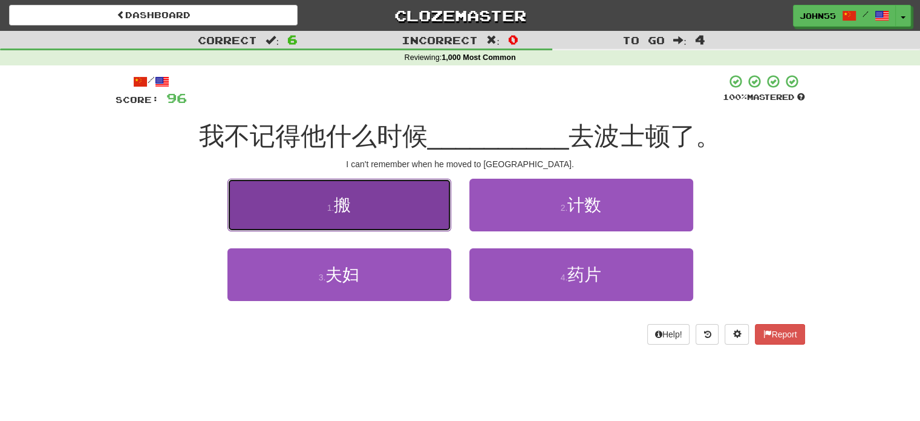
click at [350, 205] on span "搬" at bounding box center [342, 204] width 17 height 19
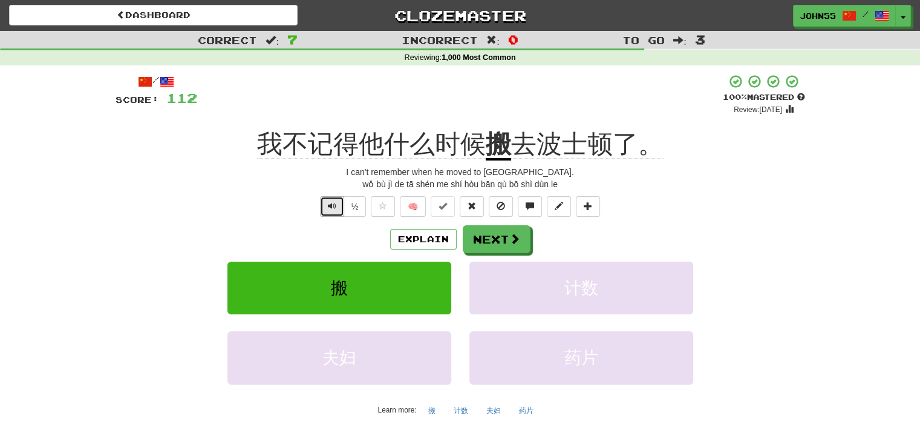
click at [322, 200] on button "Text-to-speech controls" at bounding box center [332, 206] width 24 height 21
click at [329, 201] on span "Text-to-speech controls" at bounding box center [332, 205] width 8 height 8
click at [486, 237] on button "Next" at bounding box center [497, 240] width 68 height 28
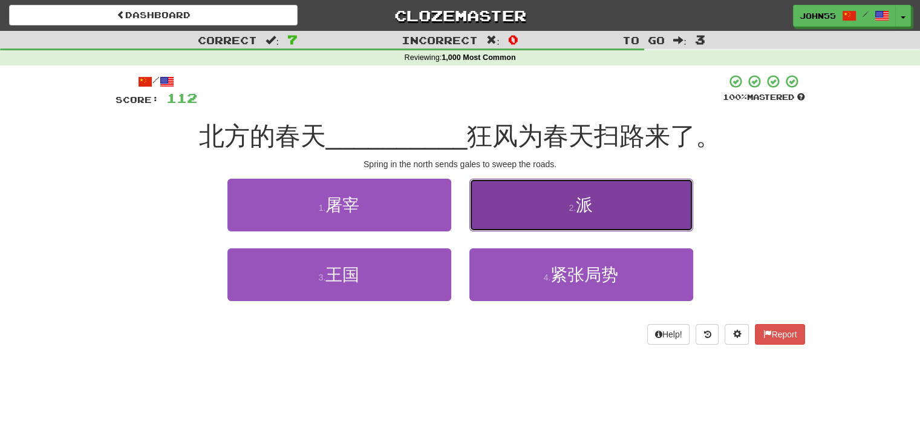
click at [519, 192] on button "2 . 派" at bounding box center [582, 204] width 224 height 53
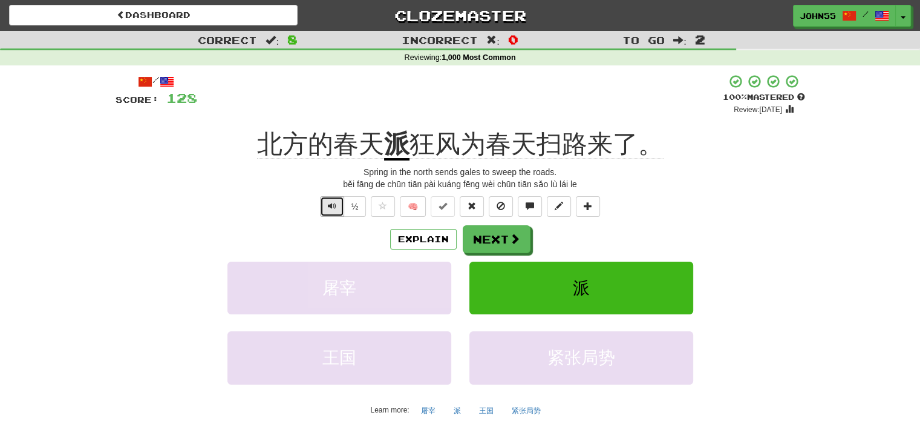
click at [330, 209] on span "Text-to-speech controls" at bounding box center [332, 205] width 8 height 8
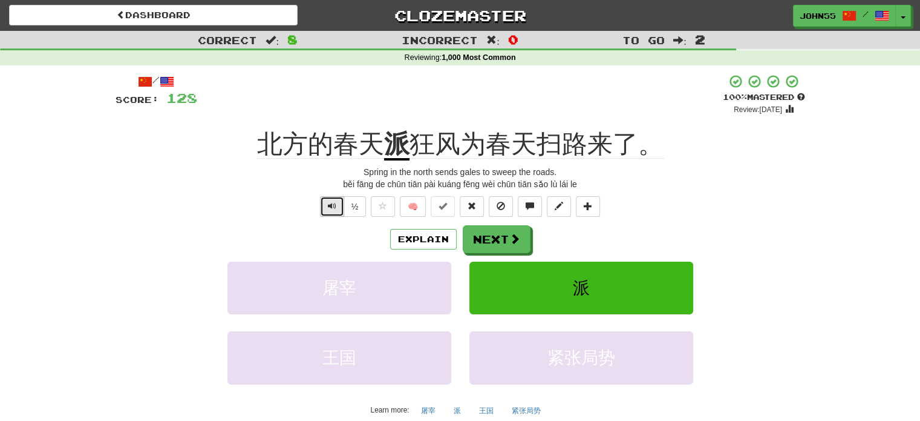
click at [330, 209] on span "Text-to-speech controls" at bounding box center [332, 205] width 8 height 8
click at [500, 244] on button "Next" at bounding box center [497, 240] width 68 height 28
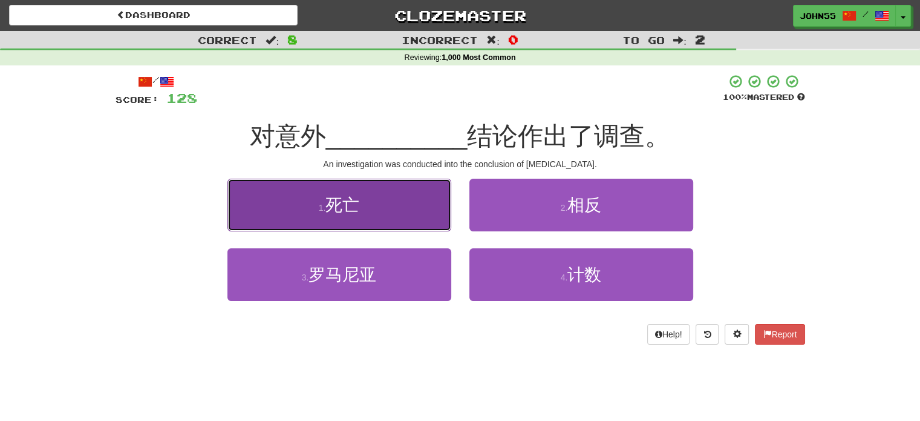
click at [336, 211] on span "死亡" at bounding box center [343, 204] width 34 height 19
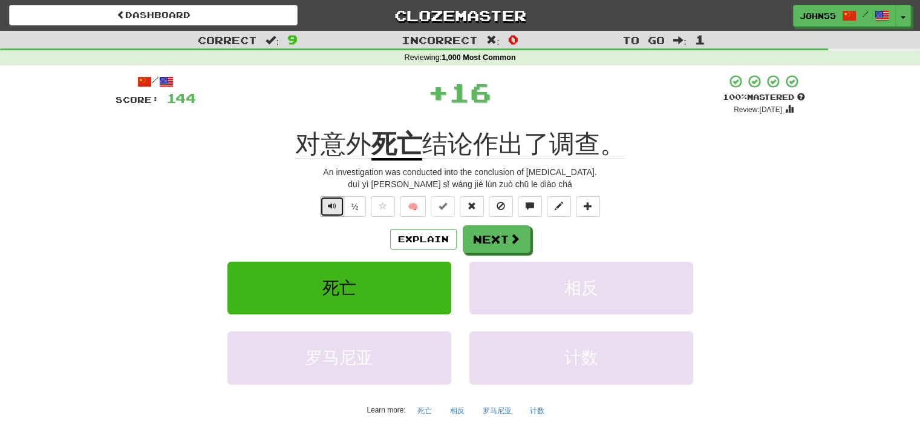
click at [333, 208] on span "Text-to-speech controls" at bounding box center [332, 205] width 8 height 8
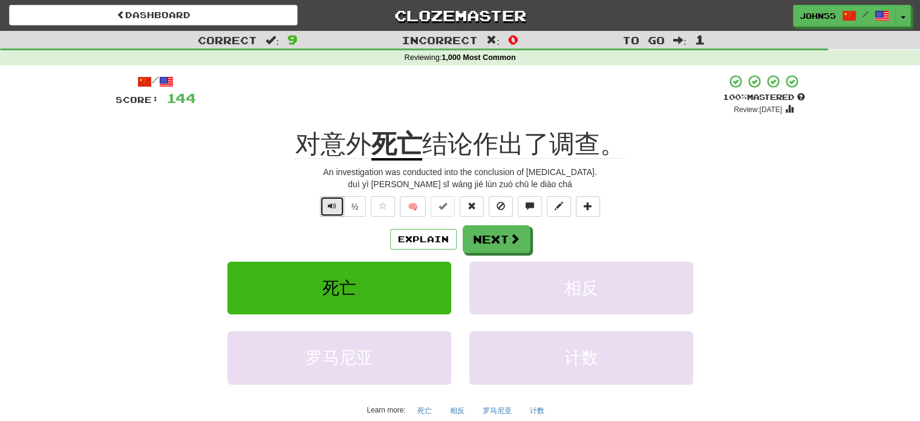
click at [333, 208] on span "Text-to-speech controls" at bounding box center [332, 205] width 8 height 8
click at [326, 205] on button "Text-to-speech controls" at bounding box center [332, 206] width 24 height 21
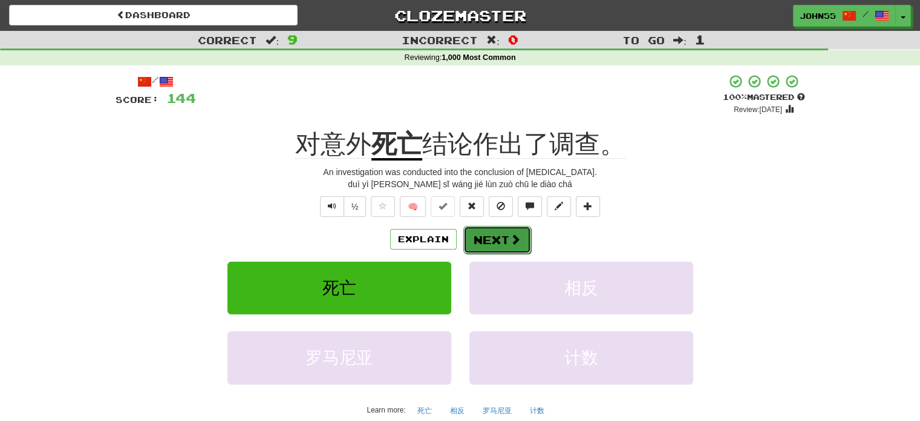
click at [491, 240] on button "Next" at bounding box center [497, 240] width 68 height 28
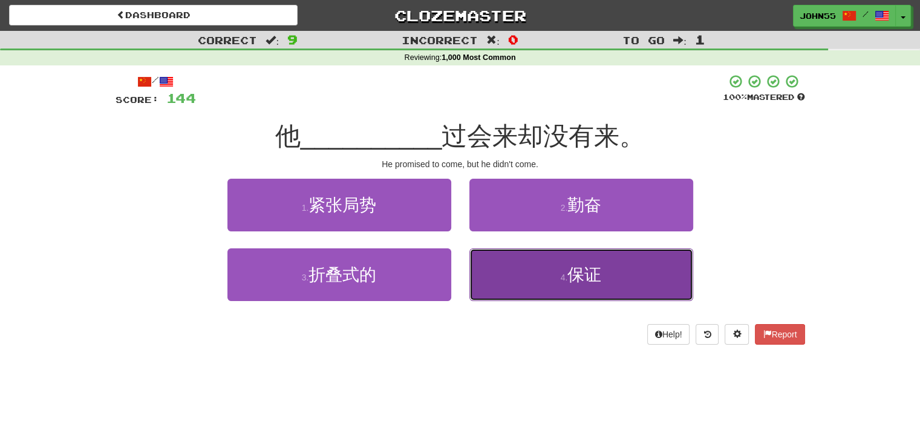
click at [545, 286] on button "4 . 保证" at bounding box center [582, 274] width 224 height 53
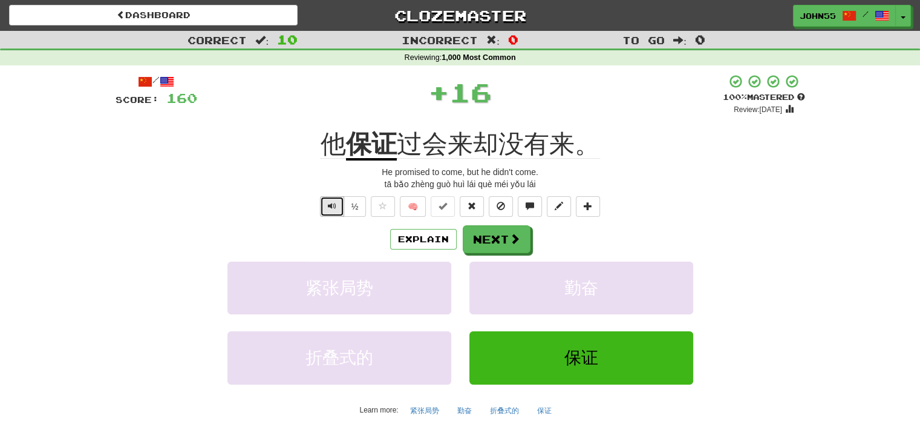
click at [327, 210] on button "Text-to-speech controls" at bounding box center [332, 206] width 24 height 21
click at [486, 250] on button "Next" at bounding box center [497, 240] width 68 height 28
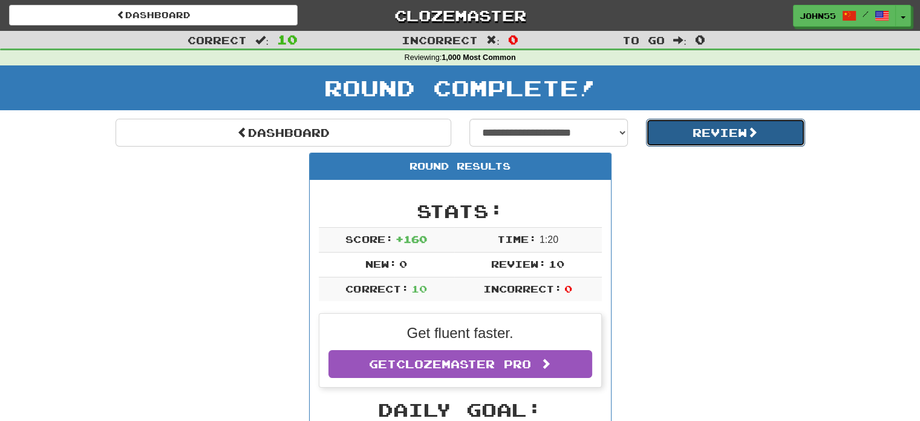
click at [692, 133] on button "Review" at bounding box center [725, 133] width 159 height 28
